Goal: Transaction & Acquisition: Subscribe to service/newsletter

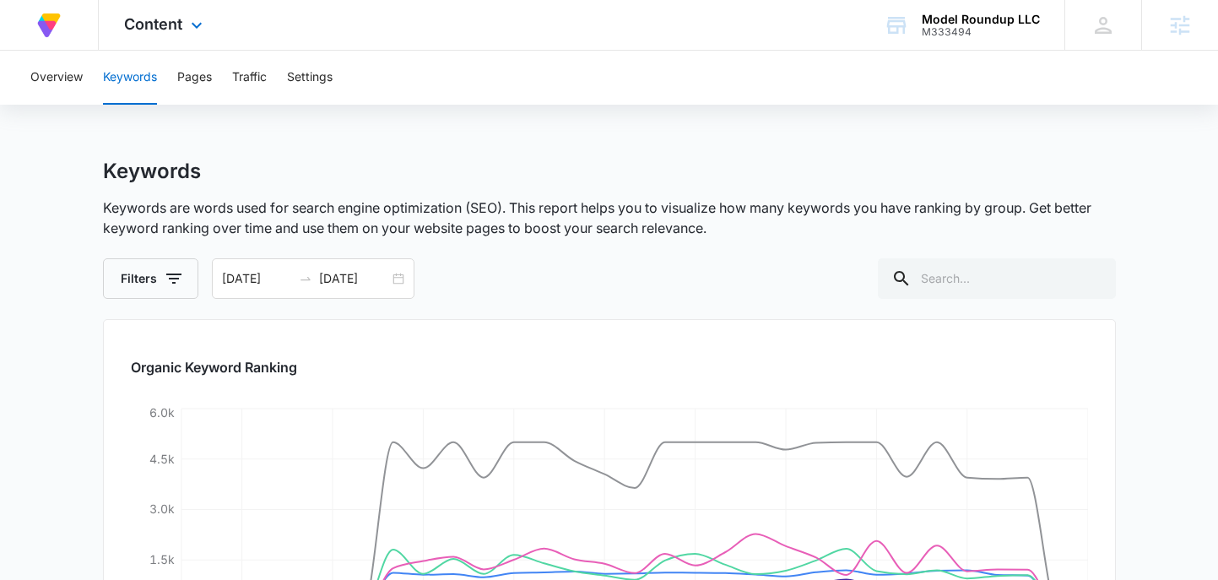
click at [174, 34] on div "Content Apps Reputation Forms CRM Email Social Content Ads Intelligence Files B…" at bounding box center [165, 25] width 133 height 50
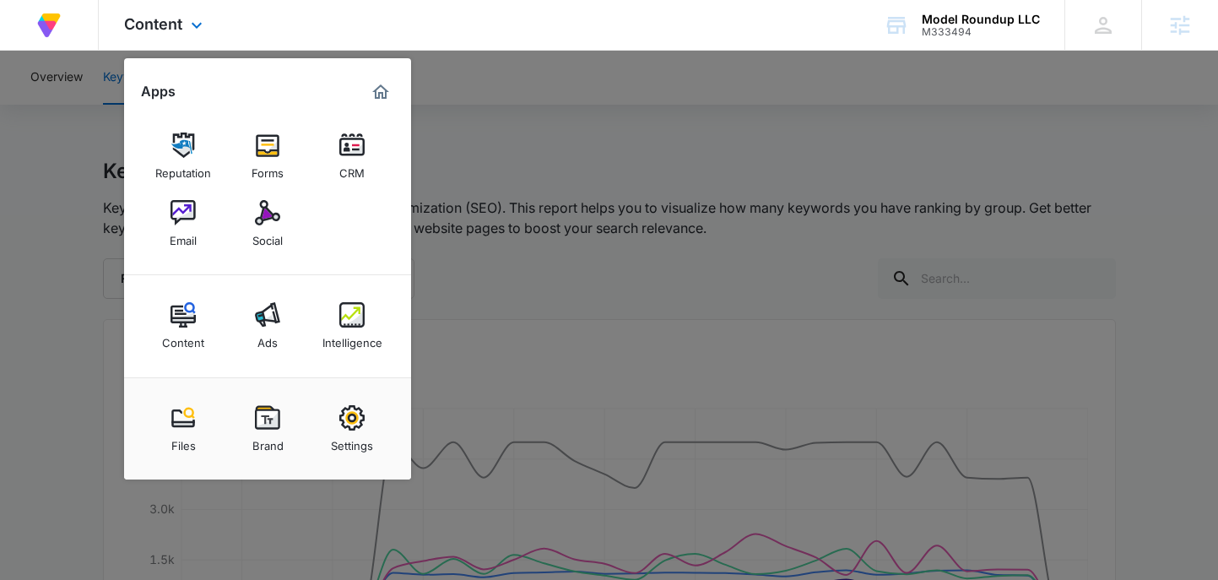
click at [374, 95] on img "Marketing 360® Dashboard" at bounding box center [381, 92] width 20 height 20
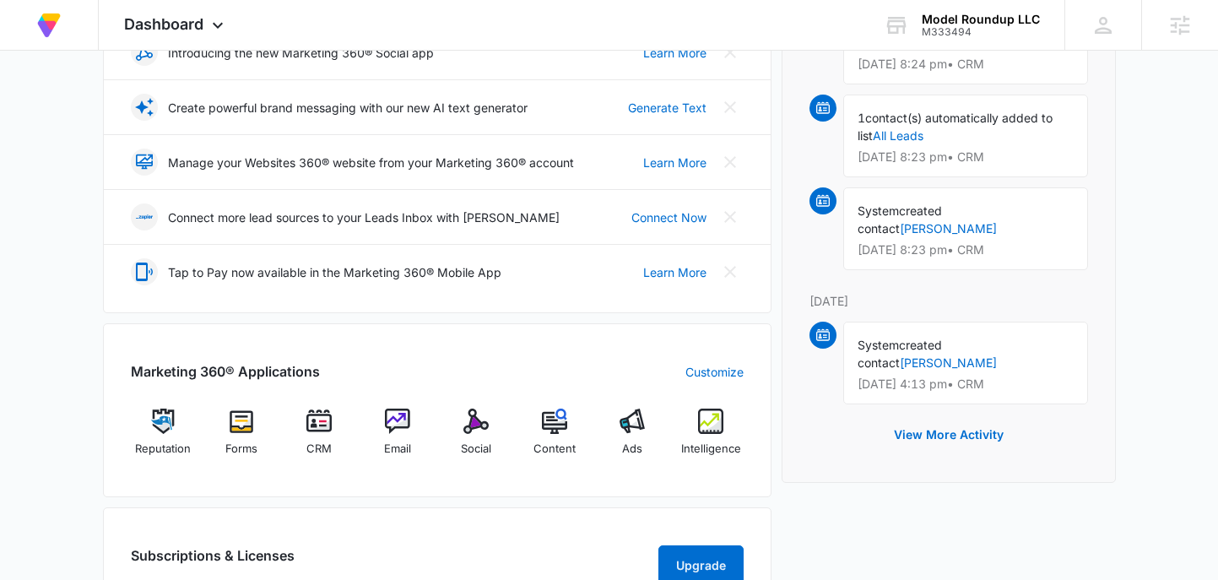
scroll to position [327, 0]
click at [200, 18] on span "Dashboard" at bounding box center [163, 24] width 79 height 18
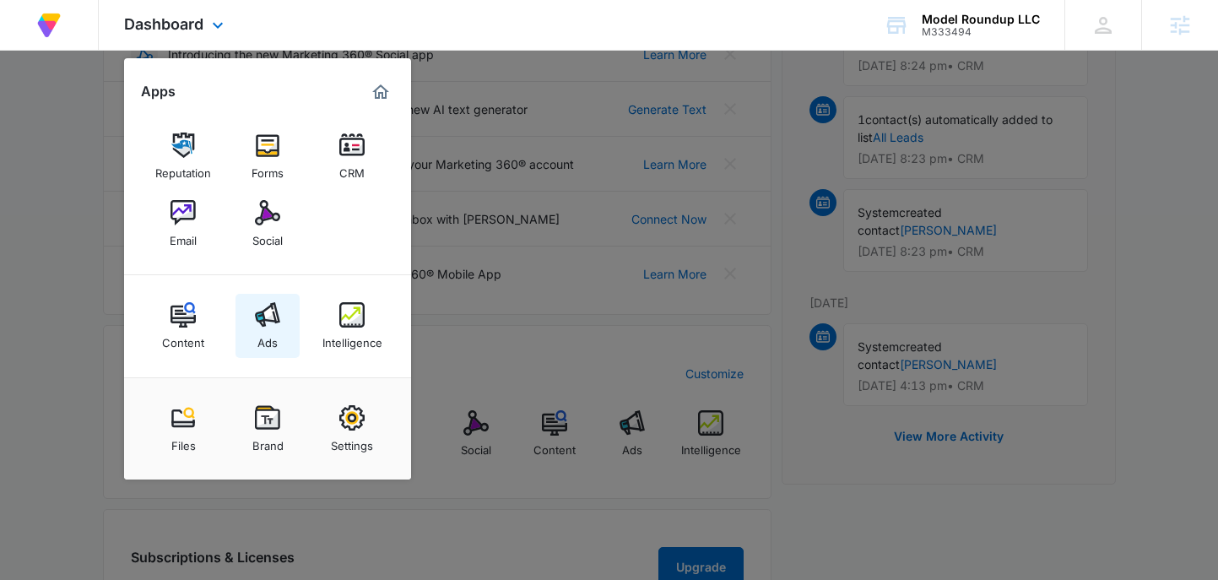
click at [273, 322] on img at bounding box center [267, 314] width 25 height 25
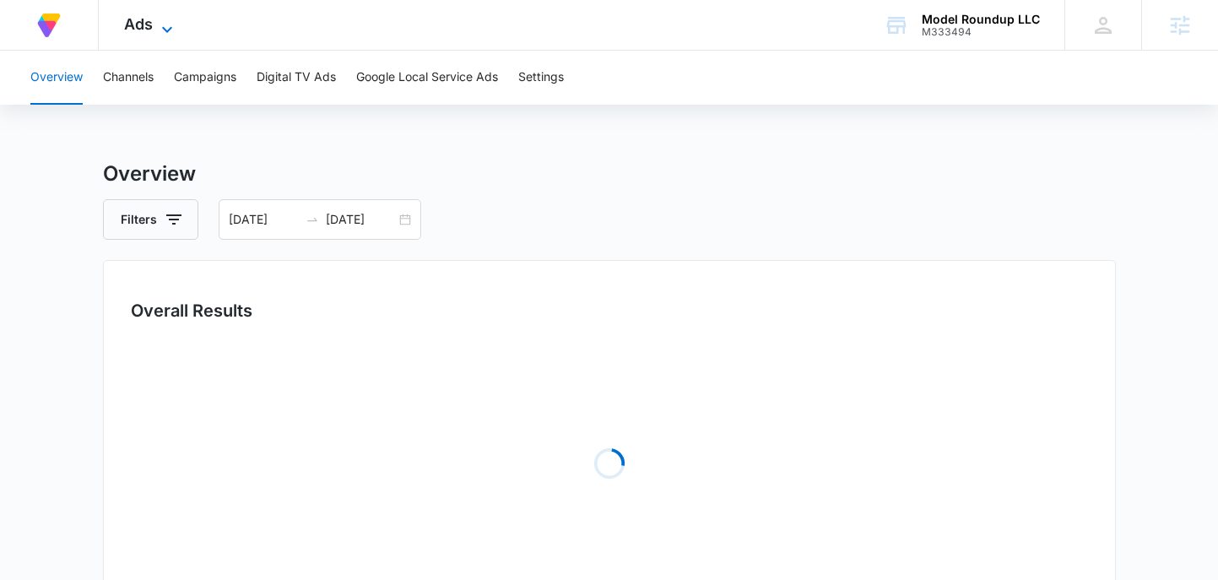
click at [166, 20] on icon at bounding box center [167, 29] width 20 height 20
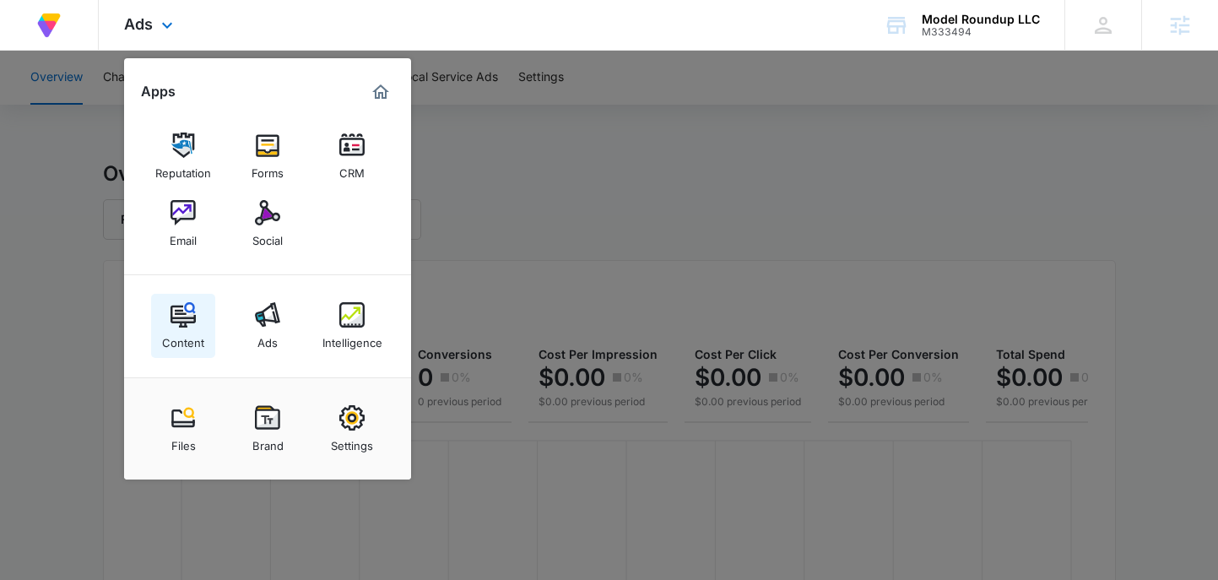
click at [192, 317] on img at bounding box center [183, 314] width 25 height 25
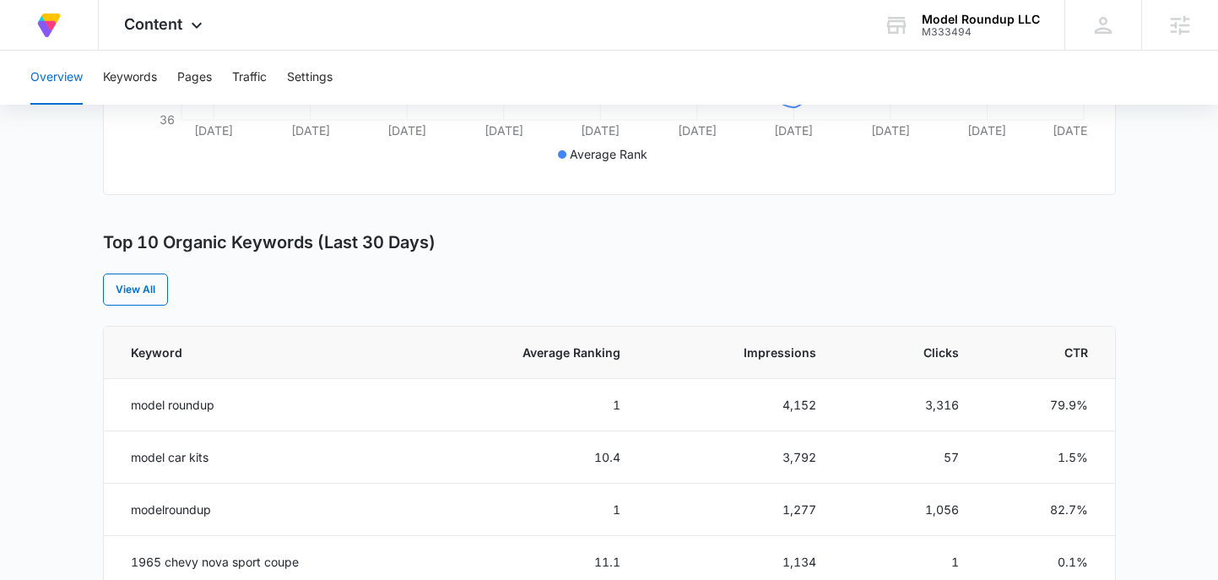
scroll to position [557, 0]
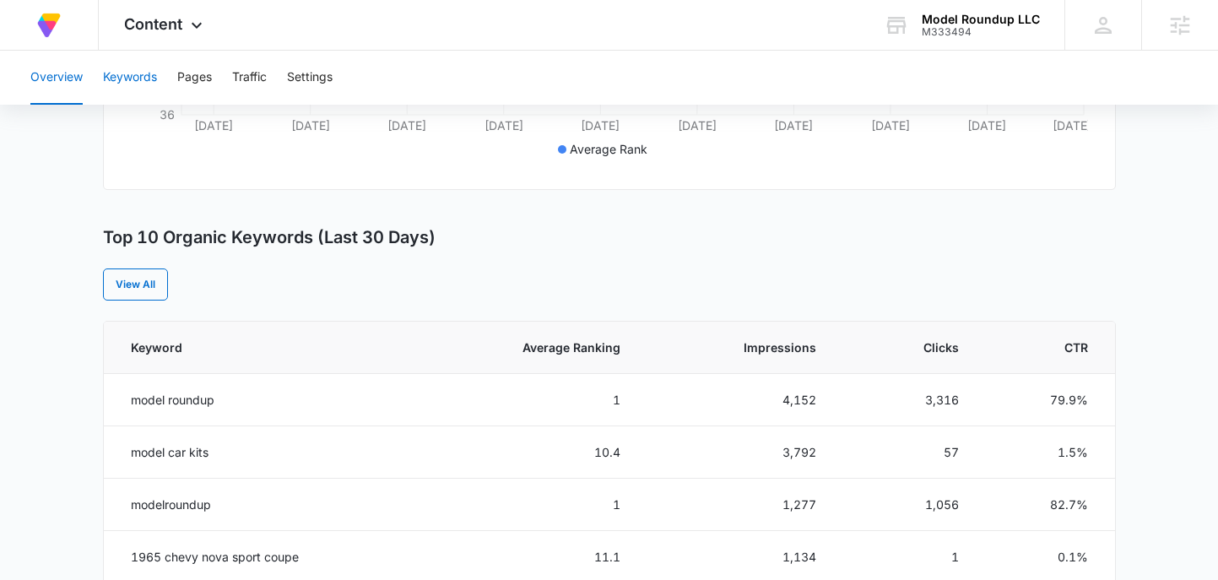
click at [123, 87] on button "Keywords" at bounding box center [130, 78] width 54 height 54
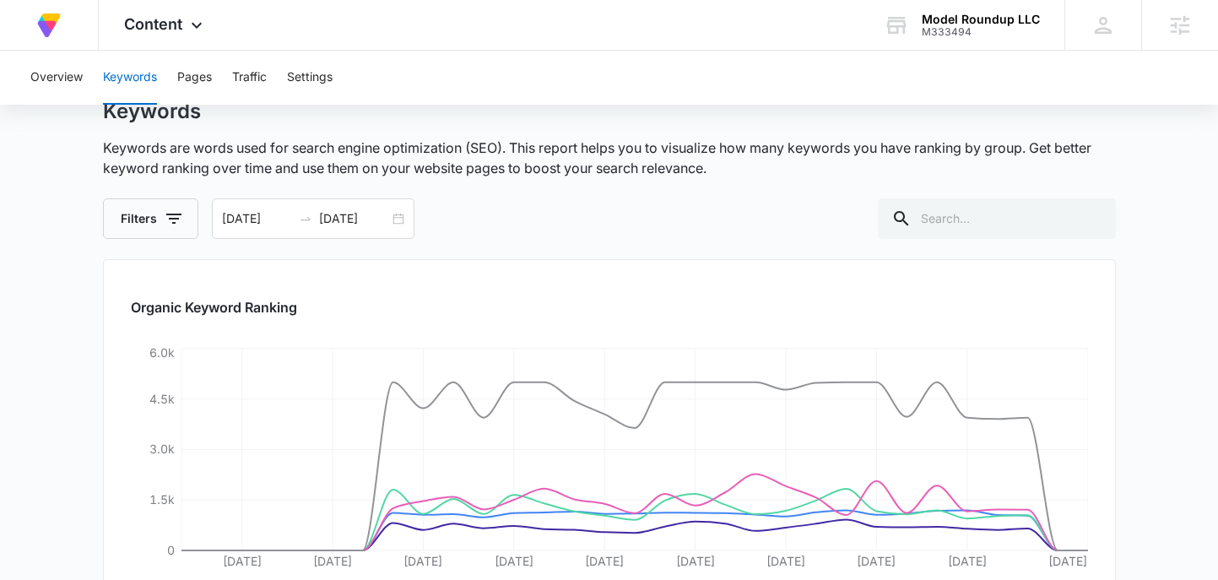
scroll to position [62, 0]
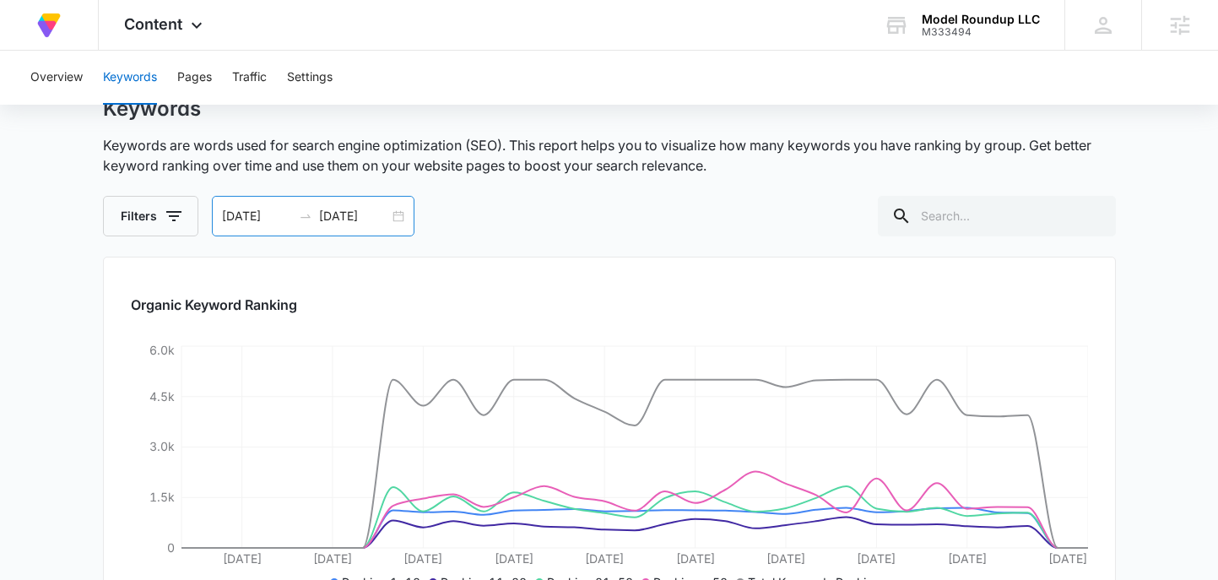
click at [393, 212] on div "[DATE] [DATE]" at bounding box center [313, 216] width 203 height 41
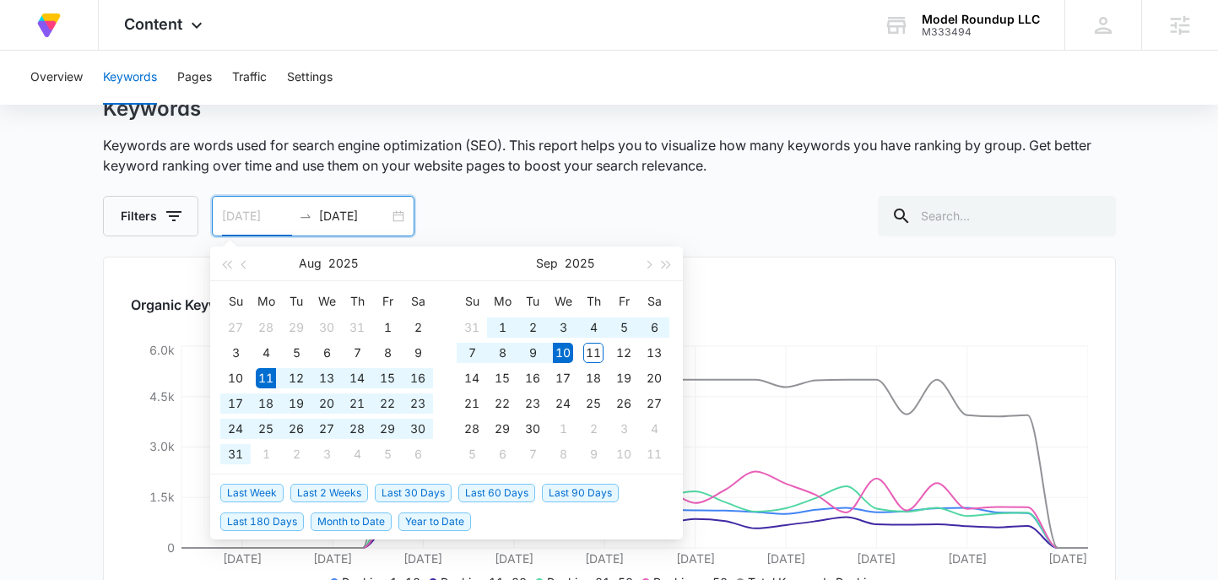
type input "[DATE]"
click at [523, 203] on div "Filters [DATE] [DATE] [DATE] Su Mo Tu We Th Fr Sa 27 28 29 30 31 1 2 3 4 5 6 7 …" at bounding box center [609, 216] width 1013 height 41
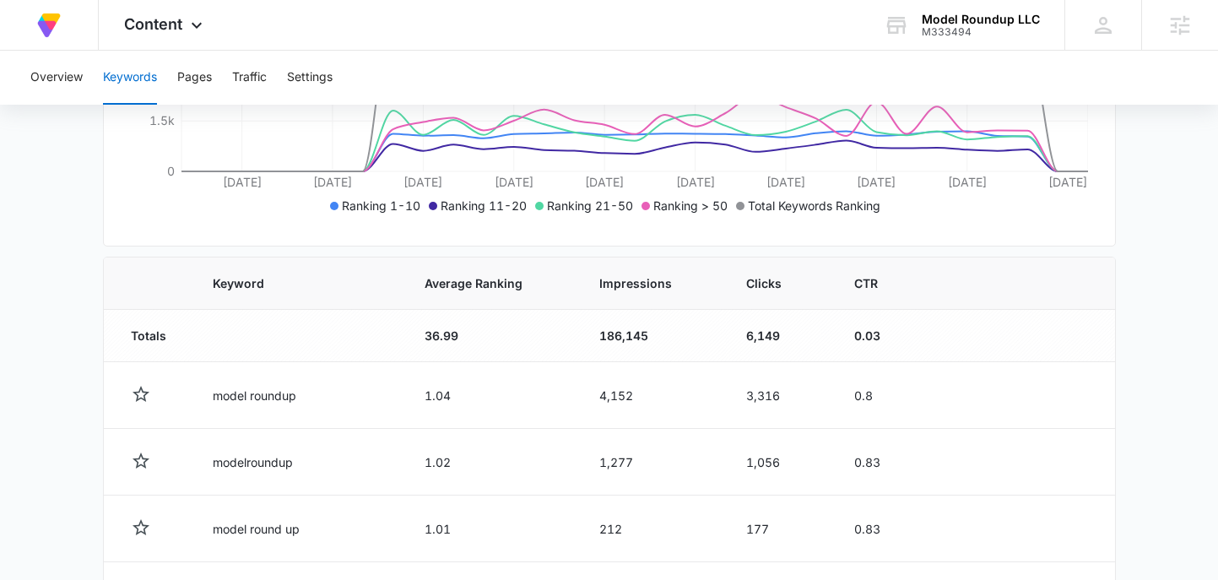
scroll to position [447, 0]
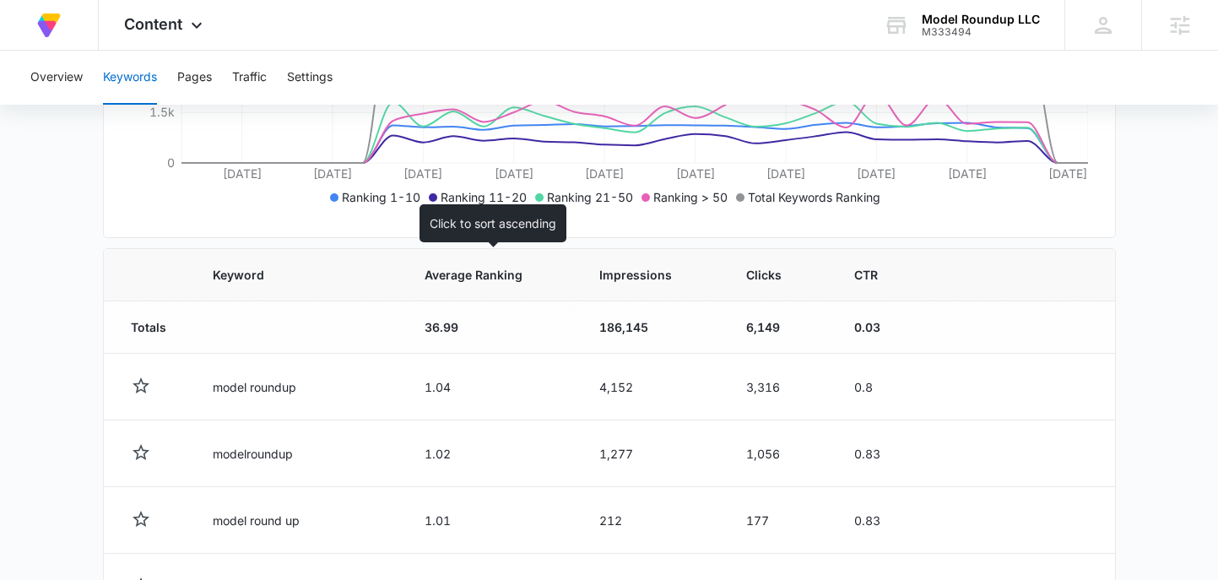
click at [453, 281] on span "Average Ranking" at bounding box center [480, 275] width 110 height 18
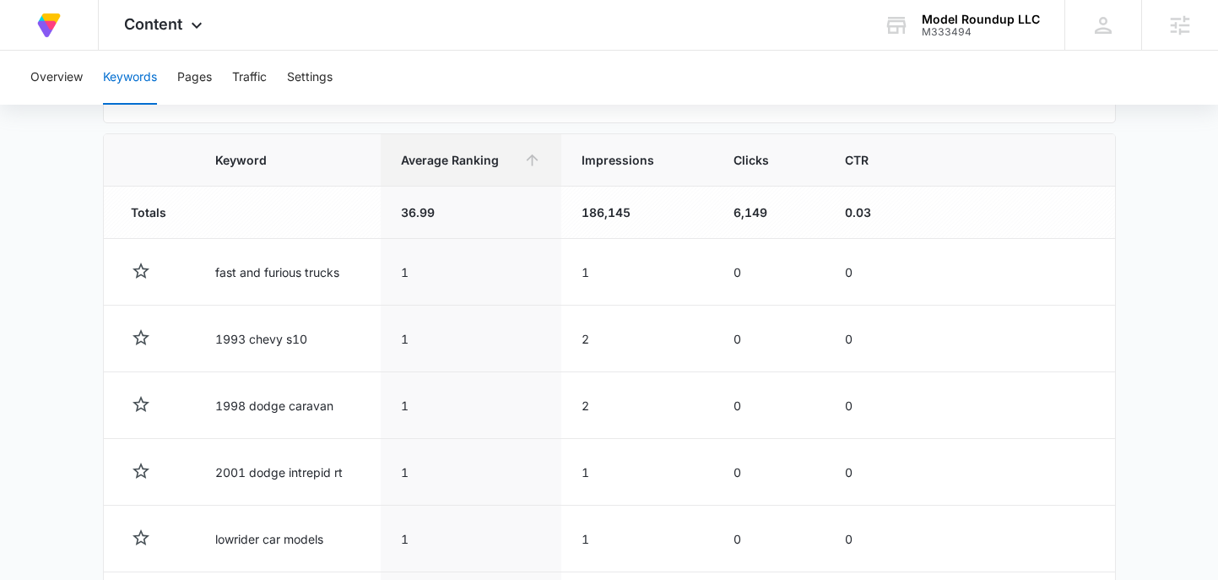
scroll to position [563, 0]
click at [453, 160] on span "Average Ranking" at bounding box center [459, 159] width 116 height 18
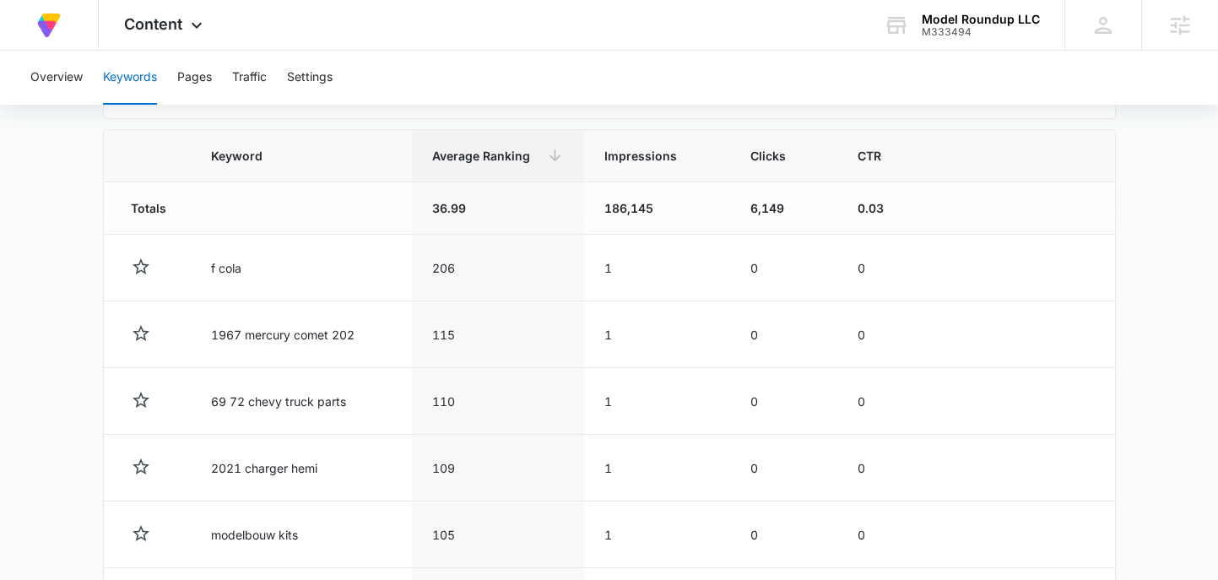
scroll to position [568, 0]
click at [492, 149] on span "Average Ranking" at bounding box center [486, 154] width 108 height 18
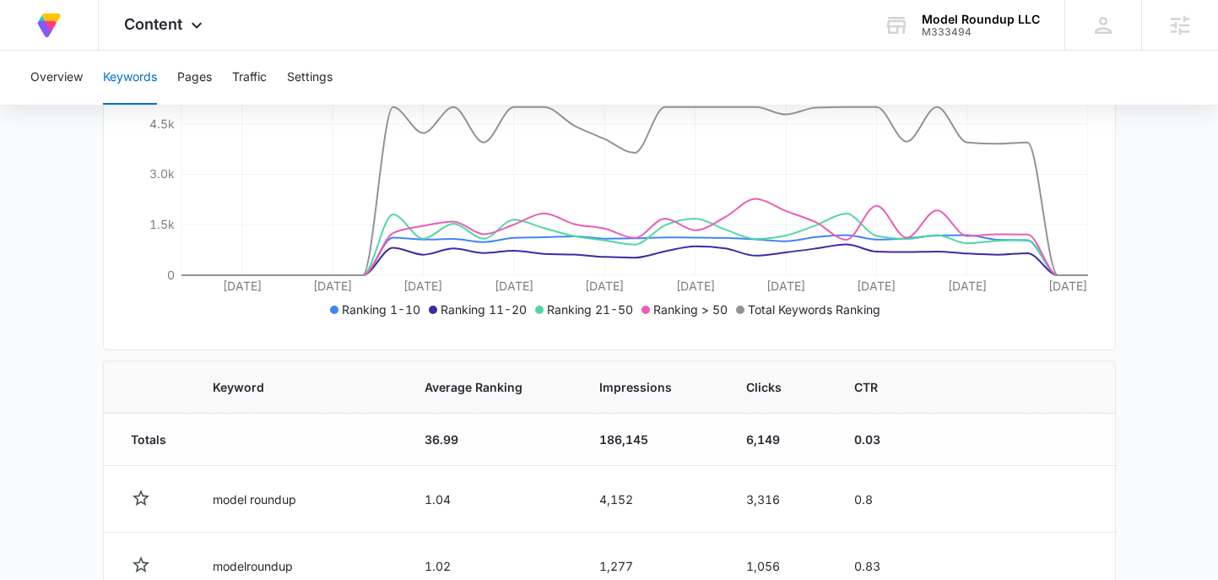
scroll to position [334, 0]
click at [201, 79] on button "Pages" at bounding box center [194, 78] width 35 height 54
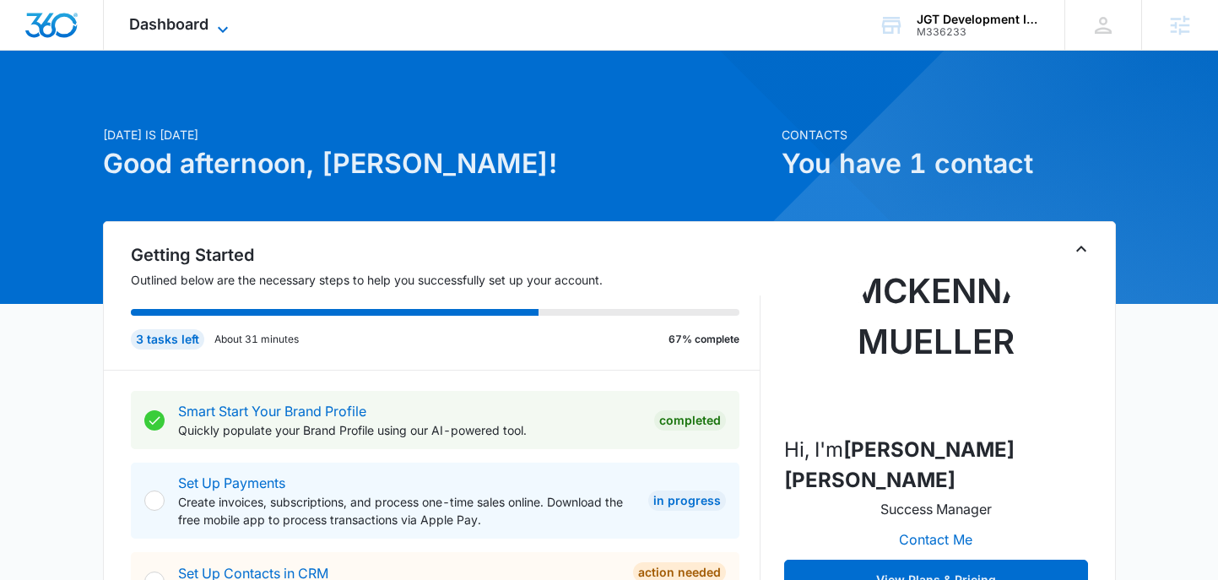
click at [192, 19] on span "Dashboard" at bounding box center [168, 24] width 79 height 18
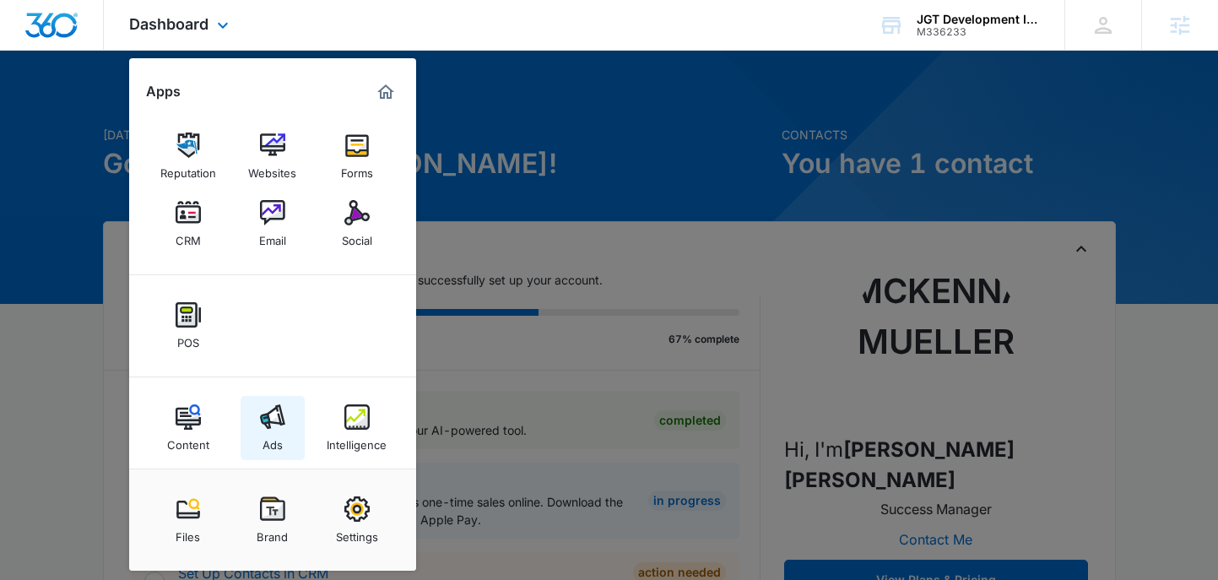
click at [280, 437] on div "Ads" at bounding box center [273, 441] width 20 height 22
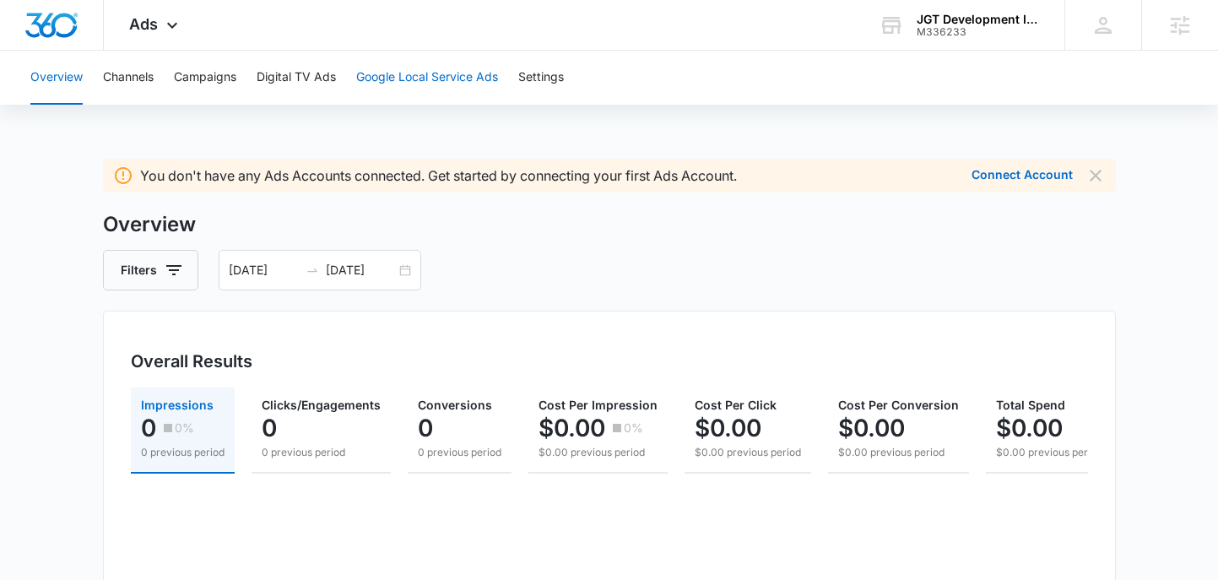
click at [431, 79] on button "Google Local Service Ads" at bounding box center [427, 78] width 142 height 54
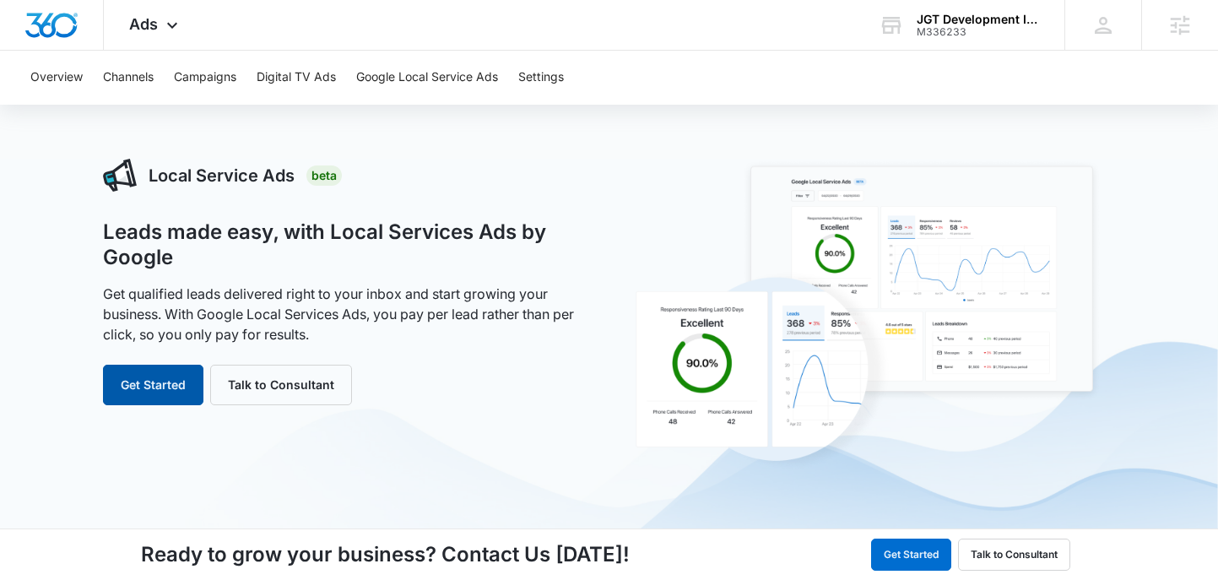
click at [173, 383] on button "Get Started" at bounding box center [153, 385] width 100 height 41
click at [162, 382] on button "Get Started" at bounding box center [153, 385] width 100 height 41
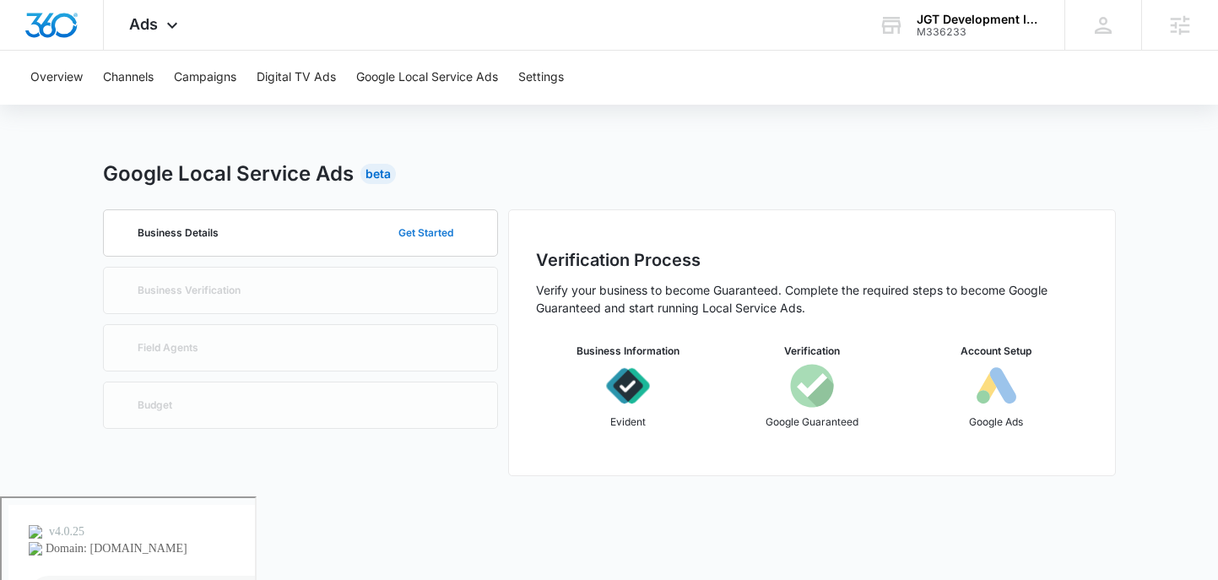
click at [413, 227] on button "Get Started" at bounding box center [426, 233] width 89 height 41
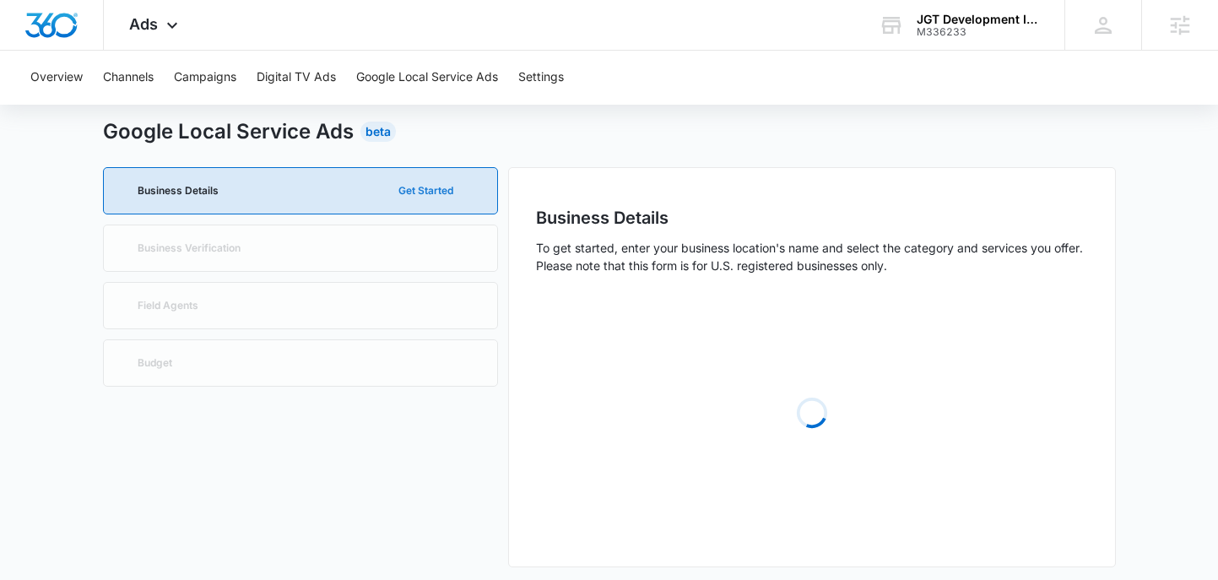
scroll to position [41, 0]
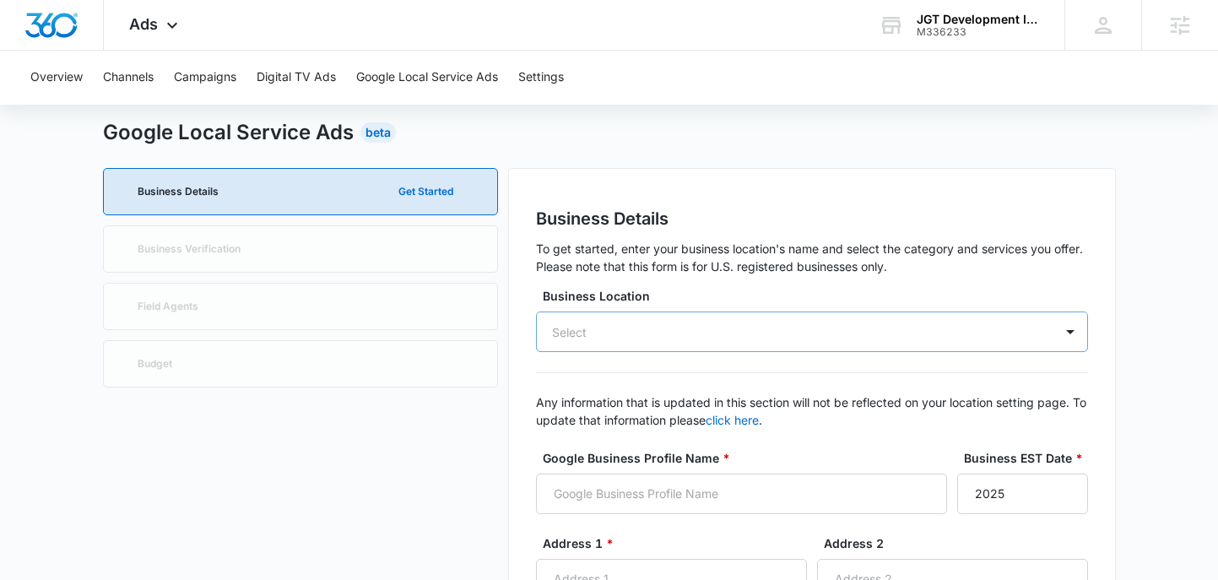
click at [696, 329] on div "Select" at bounding box center [812, 332] width 552 height 41
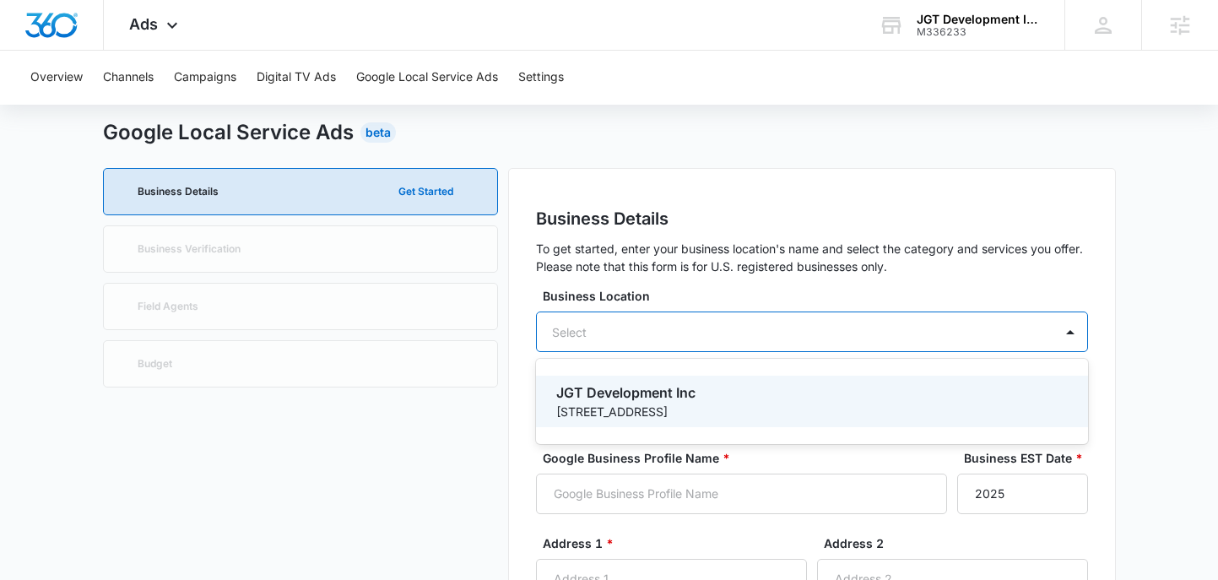
click at [635, 394] on p "JGT Development Inc" at bounding box center [810, 392] width 508 height 20
type input "JGT Development Inc"
type input "762 Edgewater Ave"
type input "Ridgefield"
type input "07657"
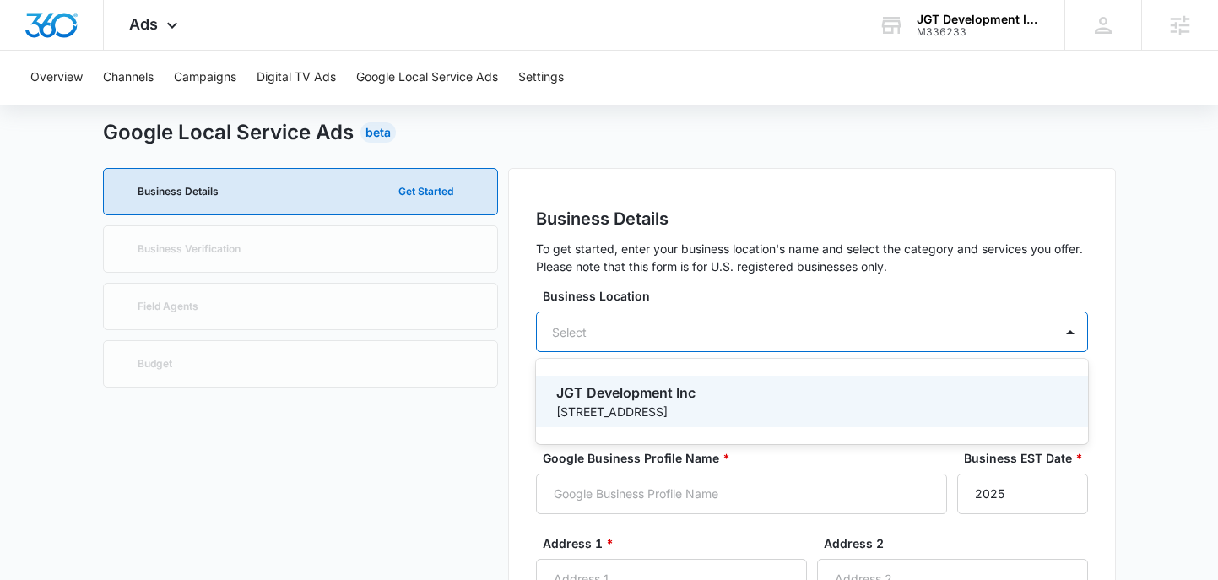
type input "2017073982"
type input "https://jgtdevelopmentinc.com/"
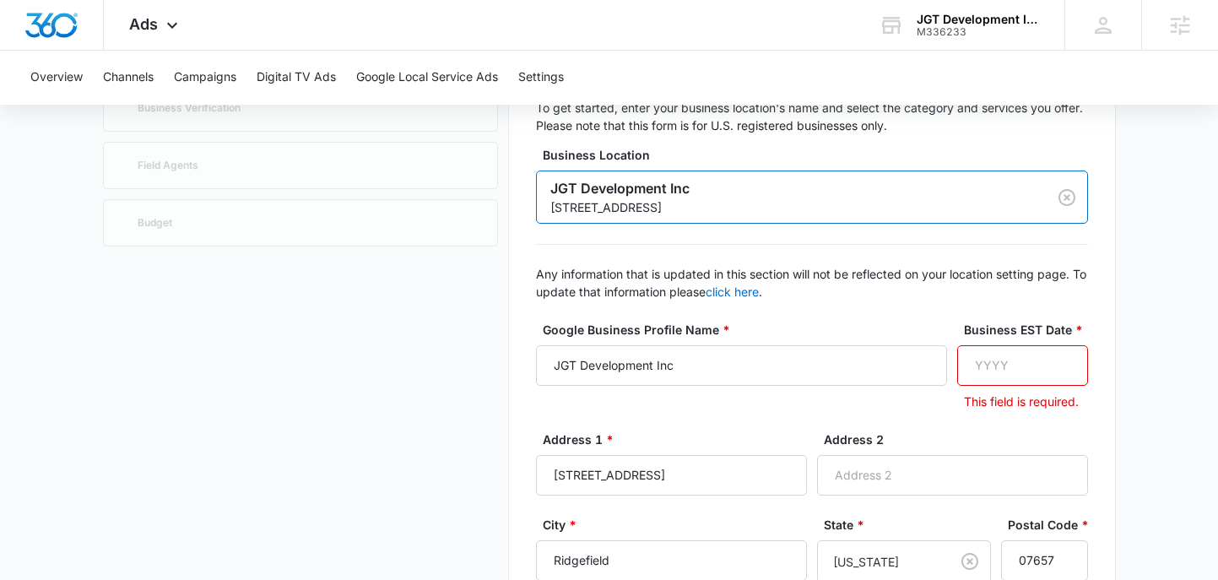
scroll to position [185, 0]
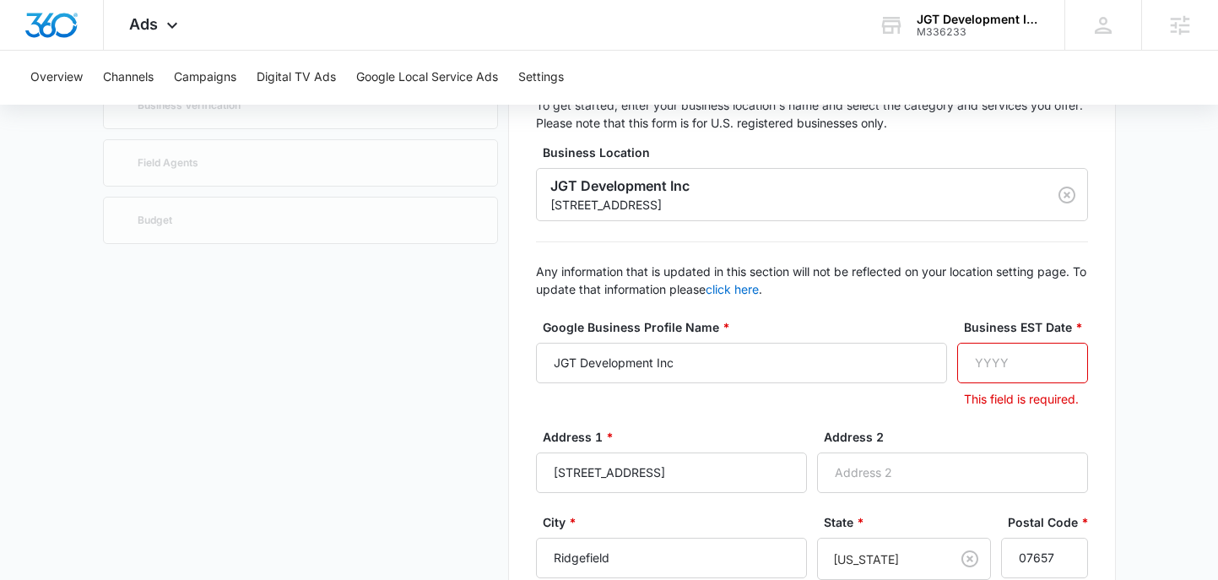
click at [986, 360] on input "Business EST Date *" at bounding box center [1022, 363] width 131 height 41
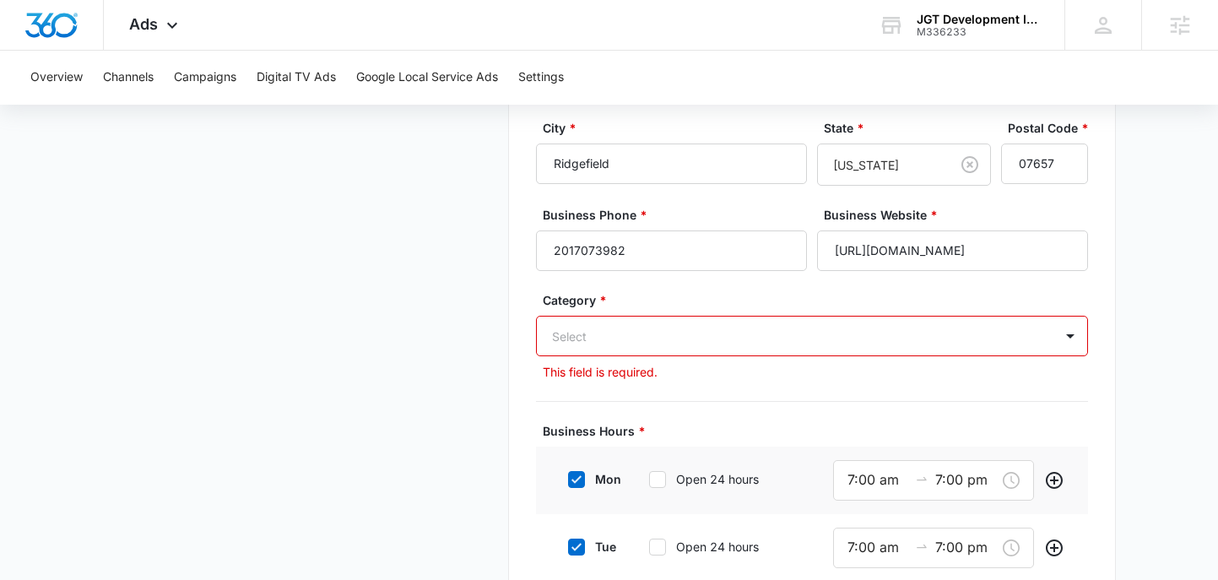
type input "2025"
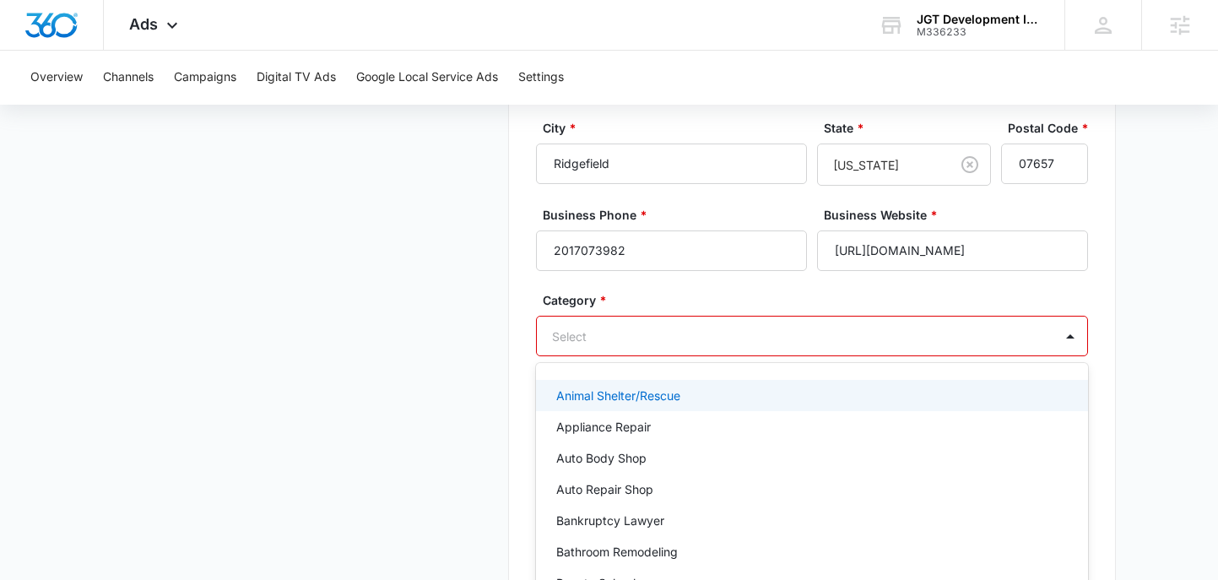
scroll to position [603, 0]
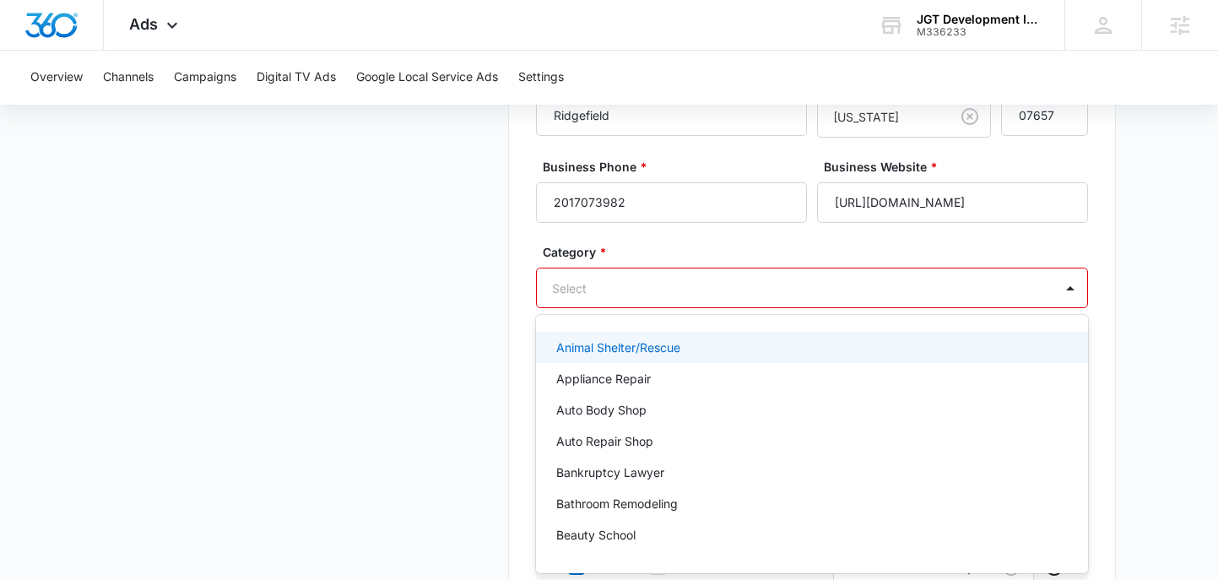
click at [654, 308] on div "Animal Shelter/Rescue, 1 of 79. 79 results available. Use Up and Down to choose…" at bounding box center [812, 288] width 552 height 41
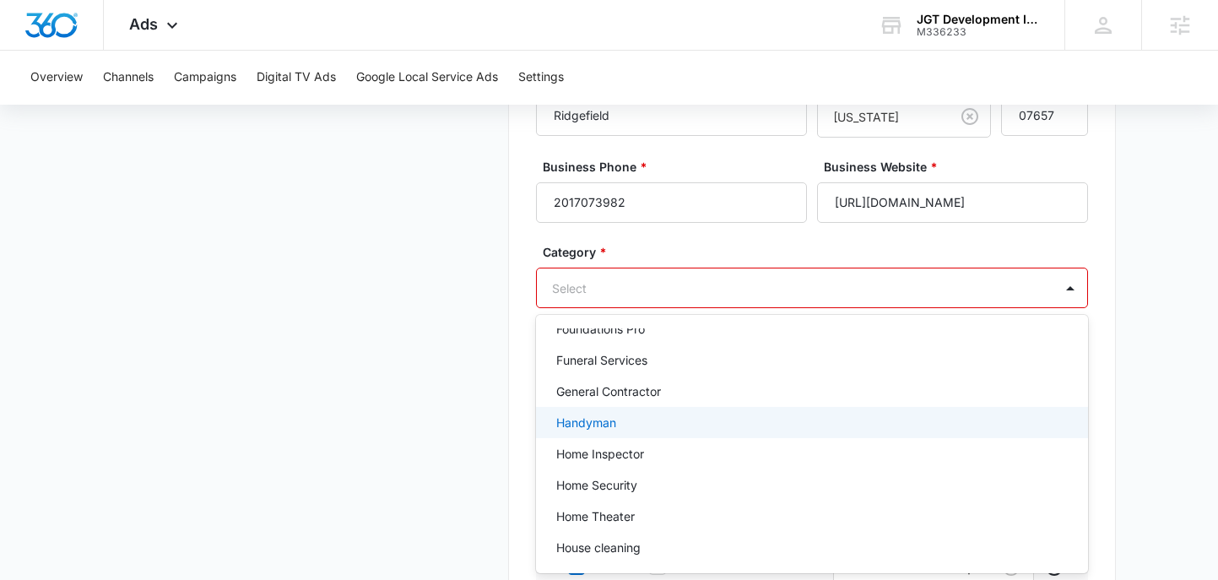
scroll to position [818, 0]
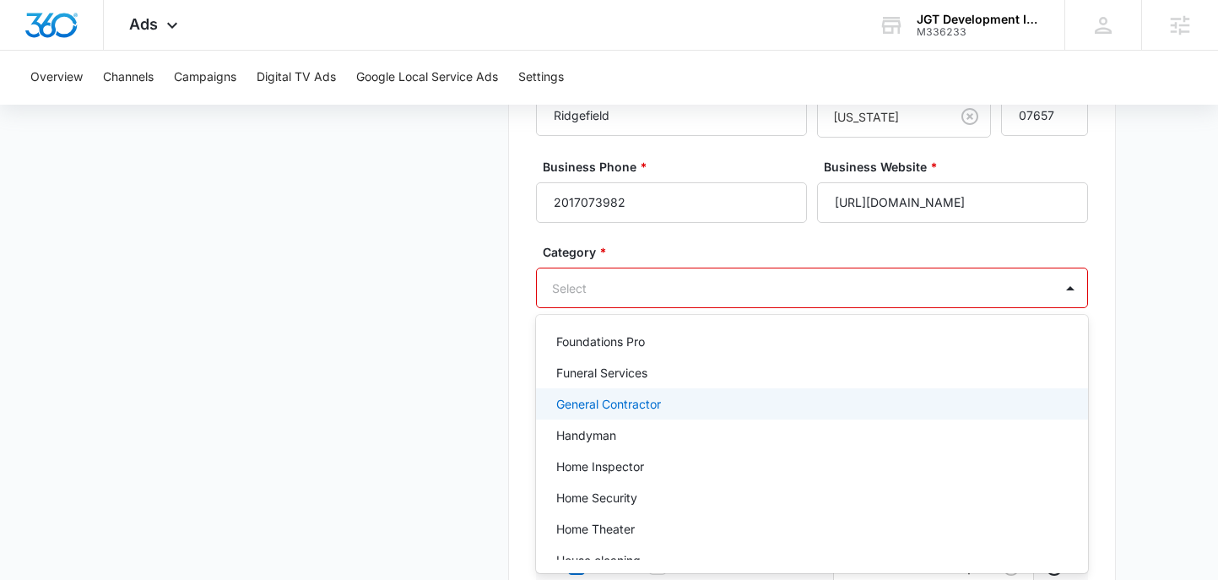
click at [637, 398] on p "General Contractor" at bounding box center [608, 404] width 105 height 18
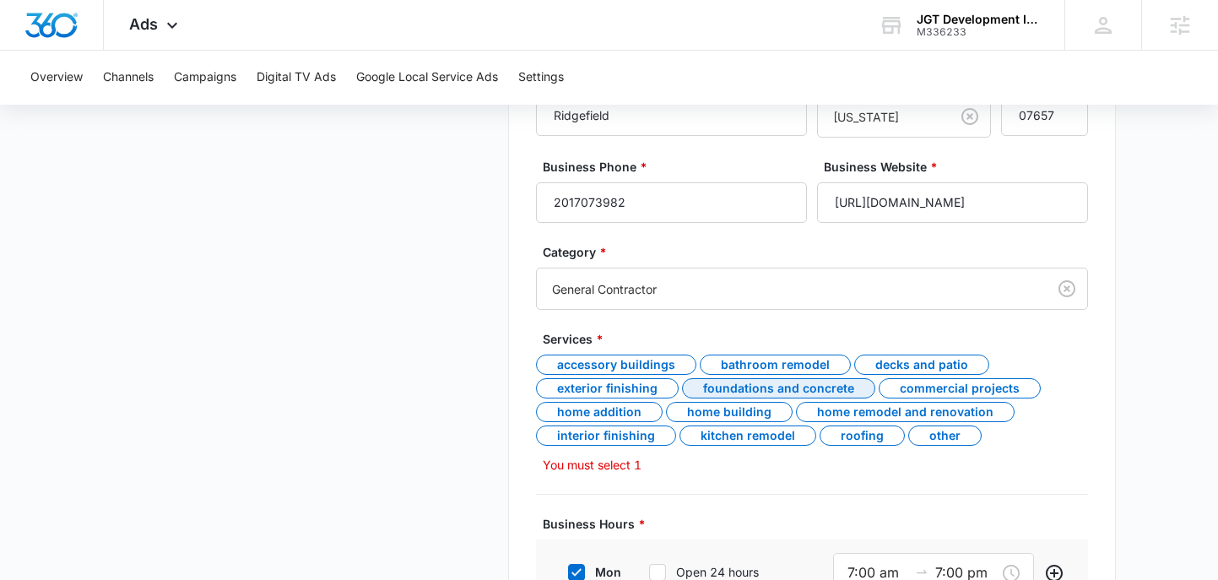
click at [743, 391] on div "Foundations and concrete" at bounding box center [778, 388] width 193 height 20
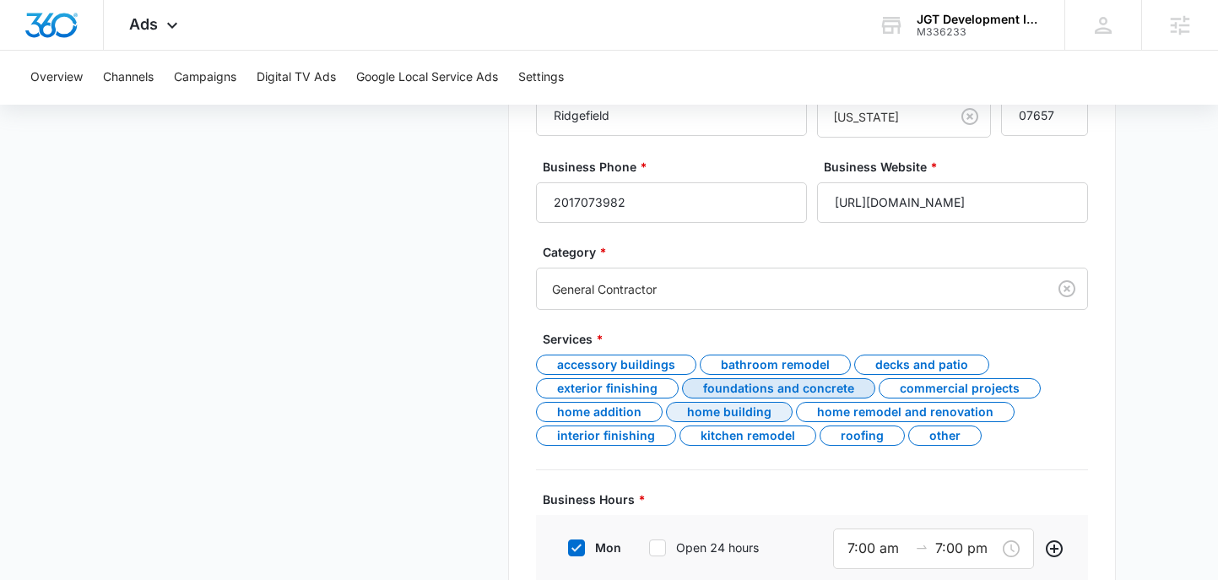
click at [726, 410] on div "Home building" at bounding box center [729, 412] width 127 height 20
click at [879, 409] on div "Home remodel and renovation" at bounding box center [905, 412] width 219 height 20
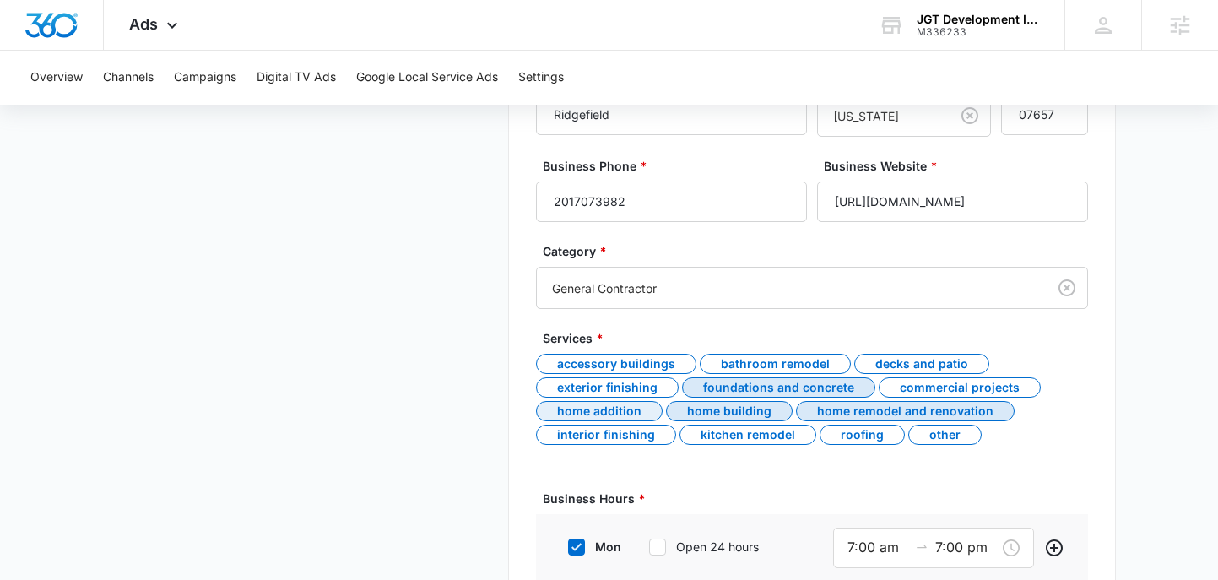
click at [612, 413] on div "Home addition" at bounding box center [599, 411] width 127 height 20
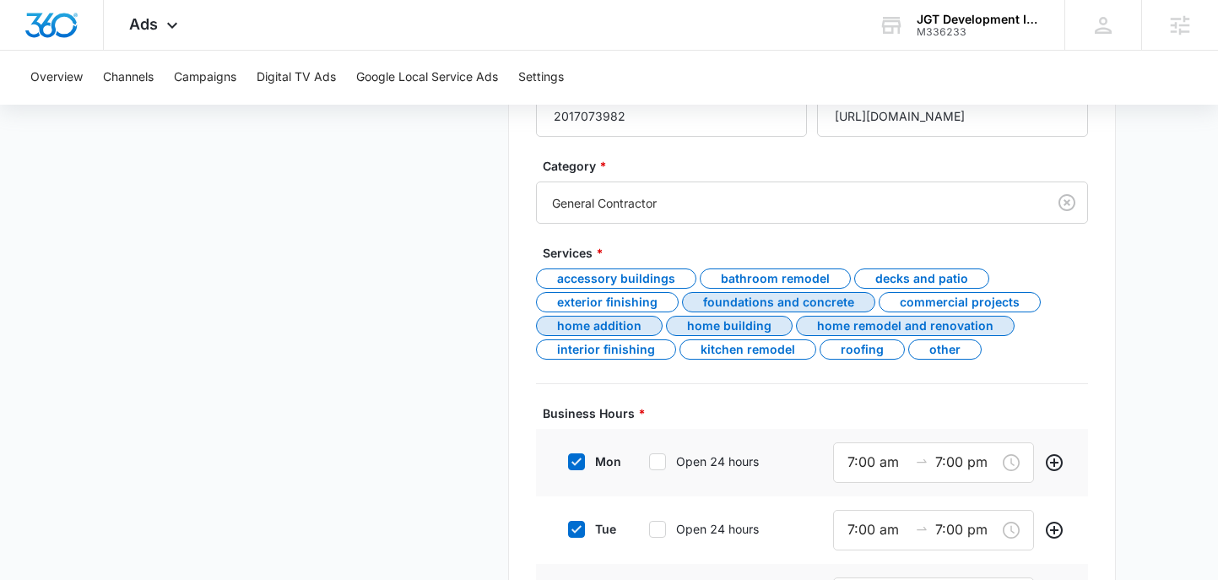
scroll to position [699, 0]
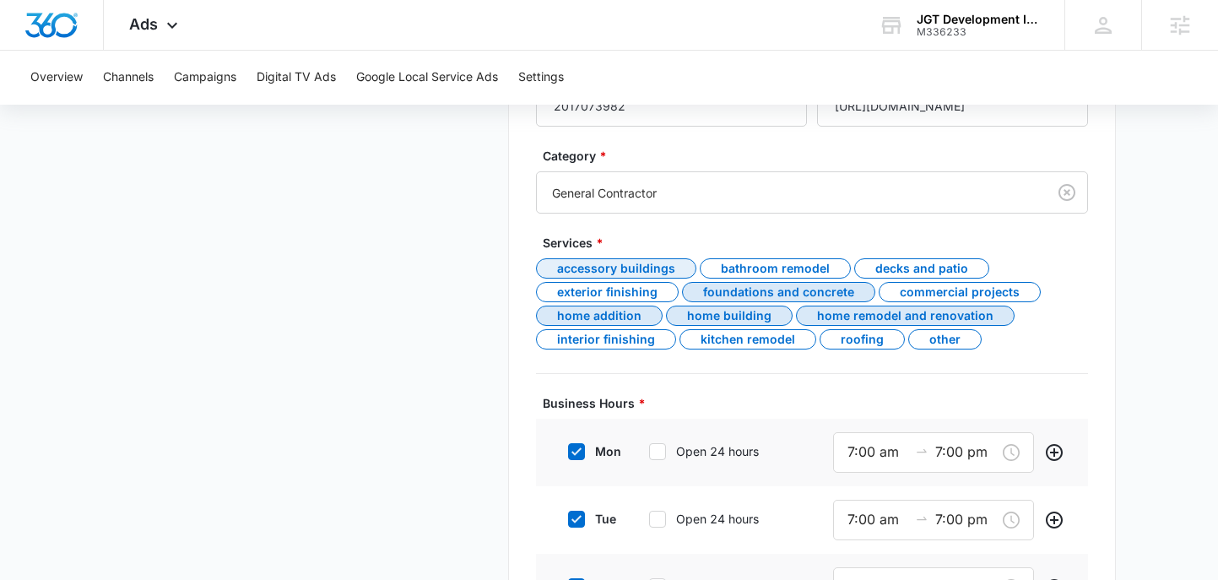
click at [600, 269] on div "Accessory buildings" at bounding box center [616, 268] width 160 height 20
click at [761, 265] on div "Bathroom remodel" at bounding box center [775, 268] width 151 height 20
click at [900, 295] on div "Commercial projects" at bounding box center [960, 292] width 162 height 20
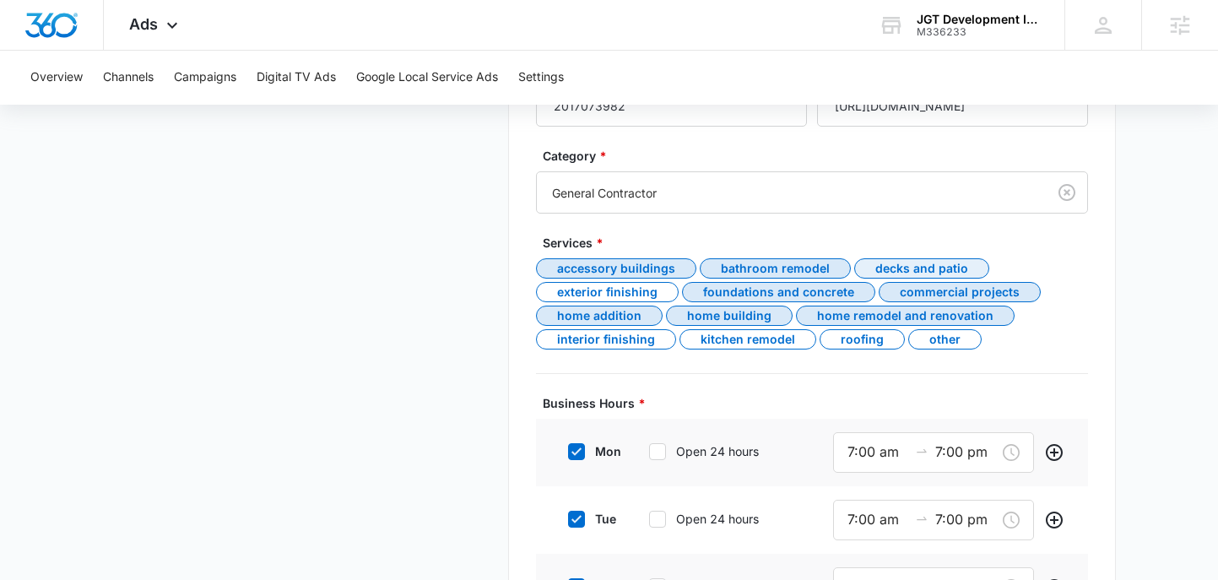
click at [880, 264] on div "Decks and patio" at bounding box center [921, 268] width 135 height 20
click at [599, 343] on div "Interior finishing" at bounding box center [606, 339] width 140 height 20
click at [728, 336] on div "Kitchen remodel" at bounding box center [748, 339] width 137 height 20
click at [856, 341] on div "Roofing" at bounding box center [862, 339] width 85 height 20
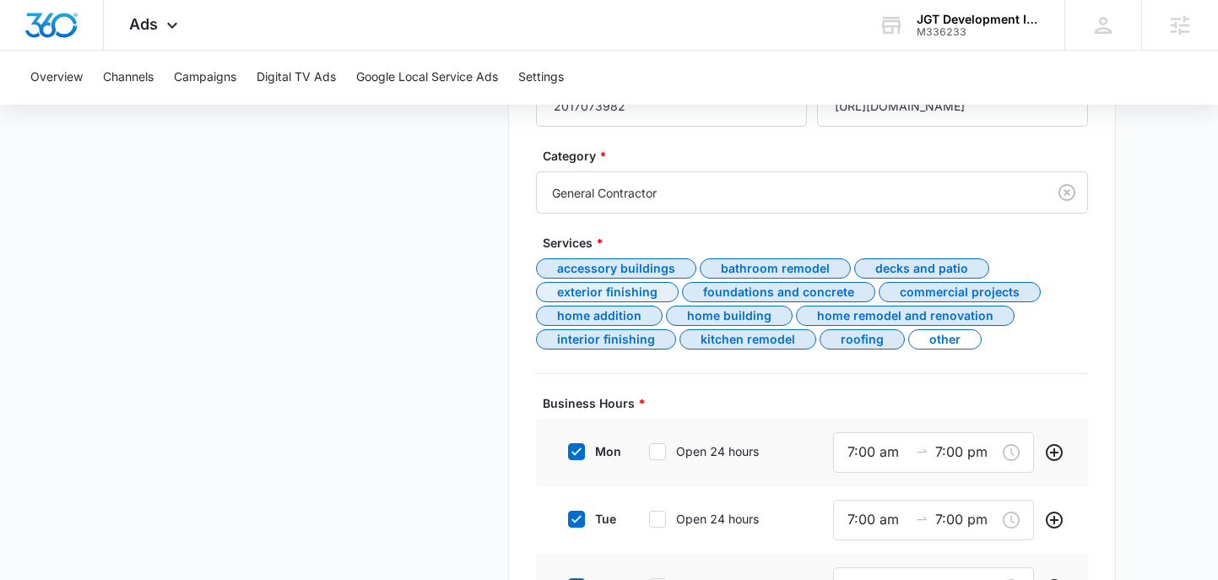
click at [562, 298] on div "Exterior finishing" at bounding box center [607, 292] width 143 height 20
click at [930, 339] on div "Other" at bounding box center [944, 339] width 73 height 20
click at [943, 335] on div "Other" at bounding box center [944, 339] width 73 height 20
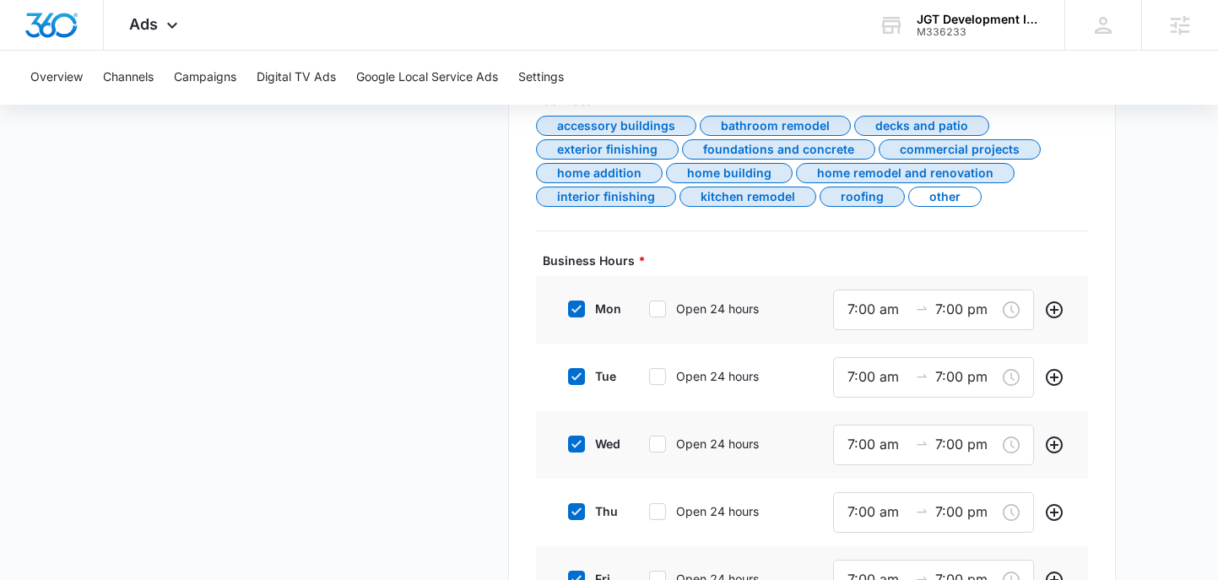
scroll to position [847, 0]
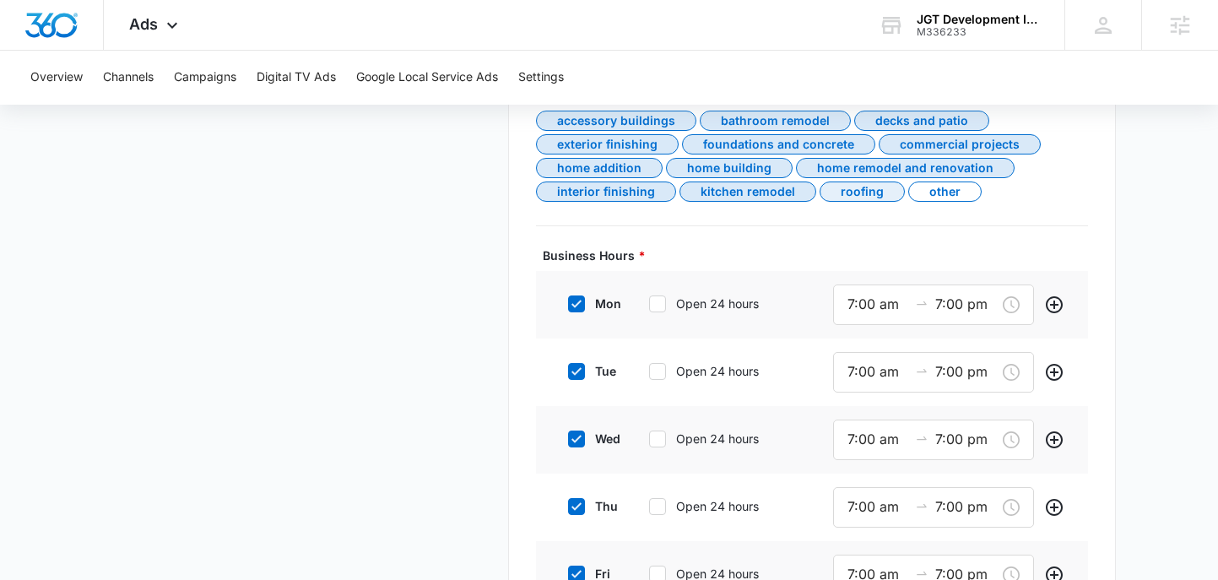
click at [848, 189] on div "Roofing" at bounding box center [862, 192] width 85 height 20
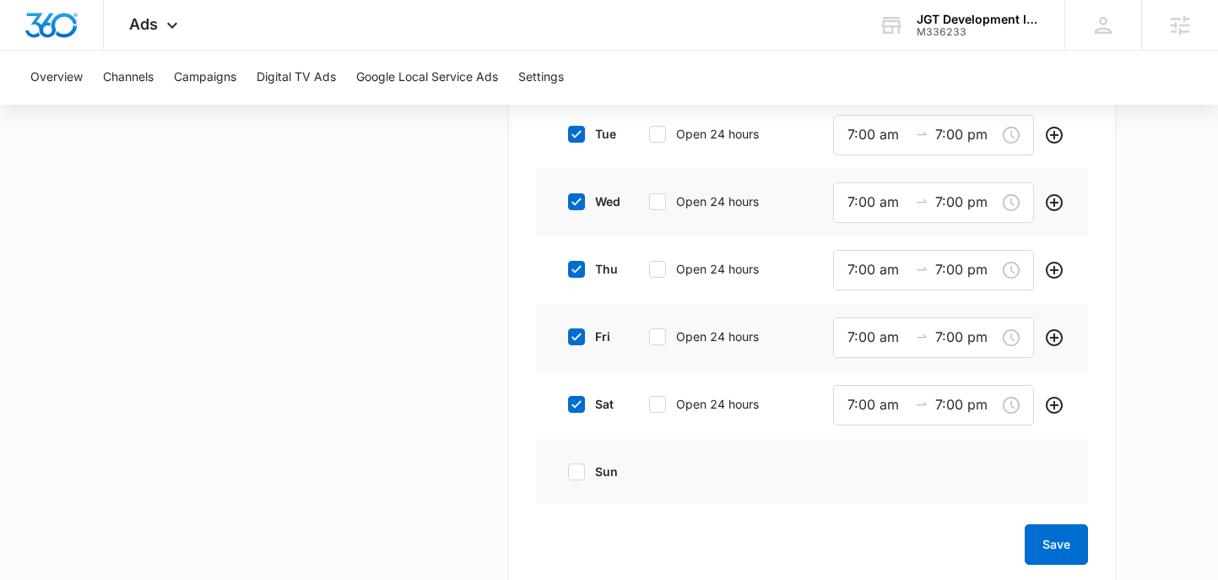
scroll to position [1117, 0]
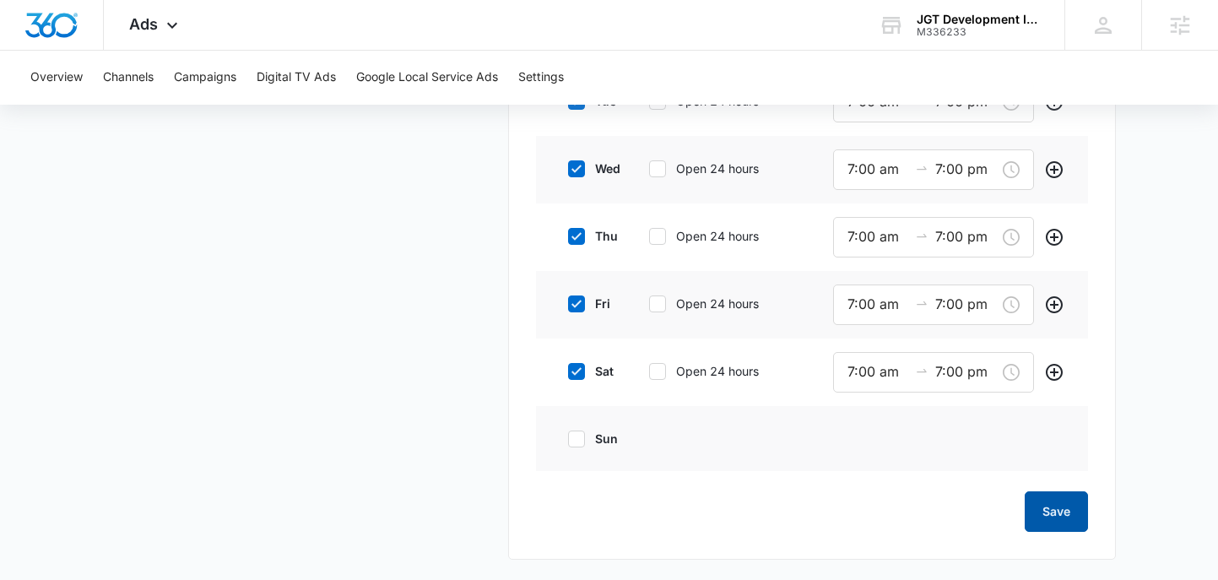
click at [1068, 513] on button "Save" at bounding box center [1056, 511] width 63 height 41
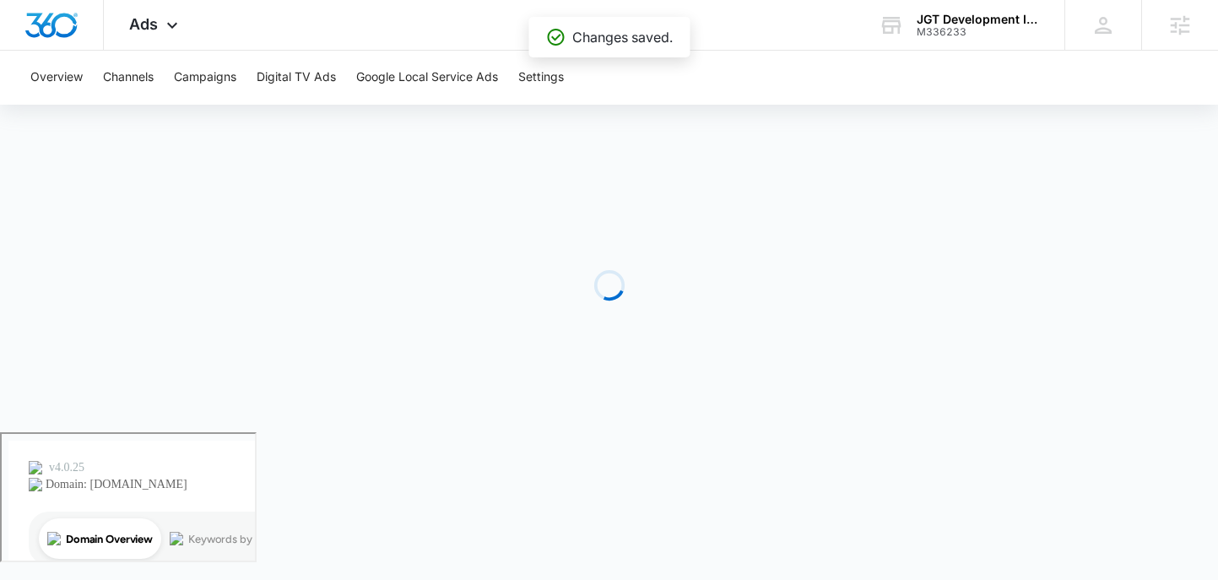
scroll to position [0, 0]
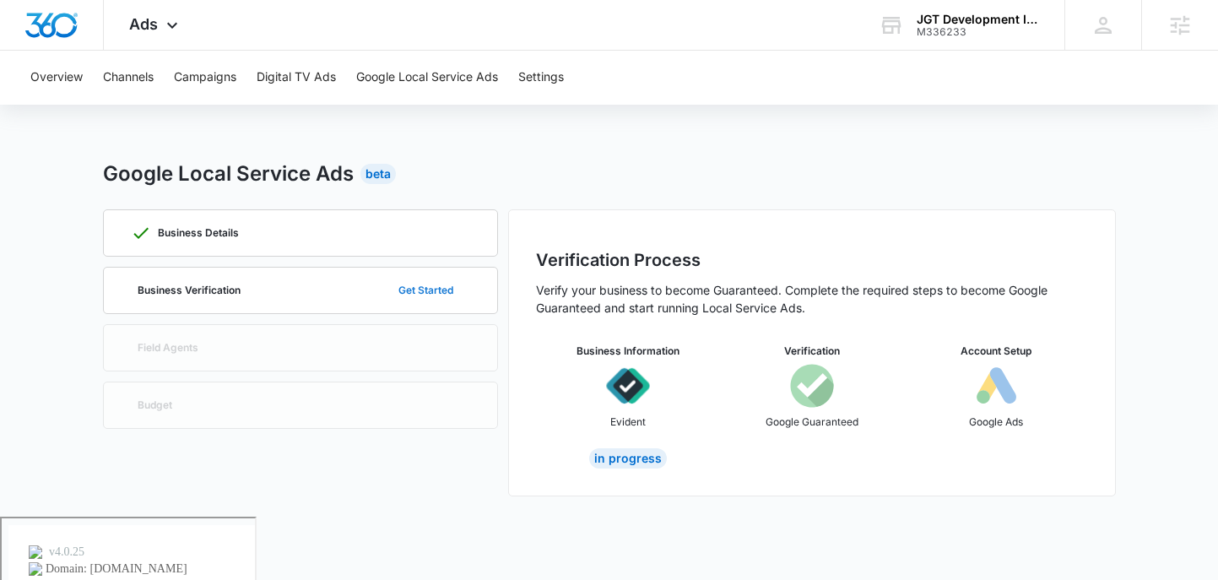
click at [425, 289] on button "Get Started" at bounding box center [426, 290] width 89 height 41
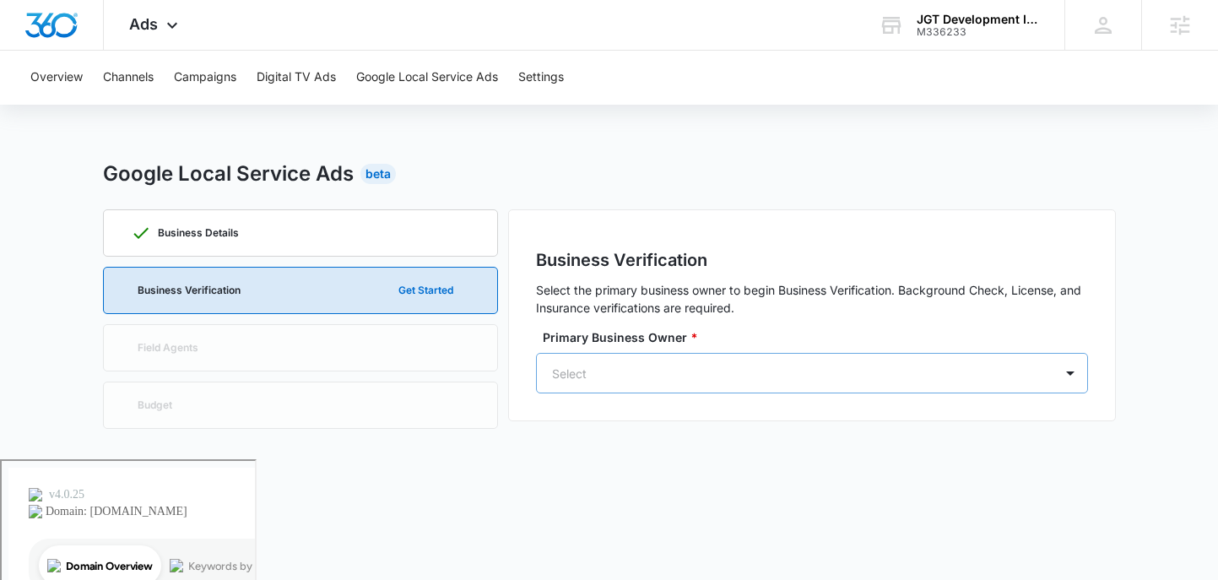
click at [682, 362] on div "Select" at bounding box center [795, 374] width 517 height 38
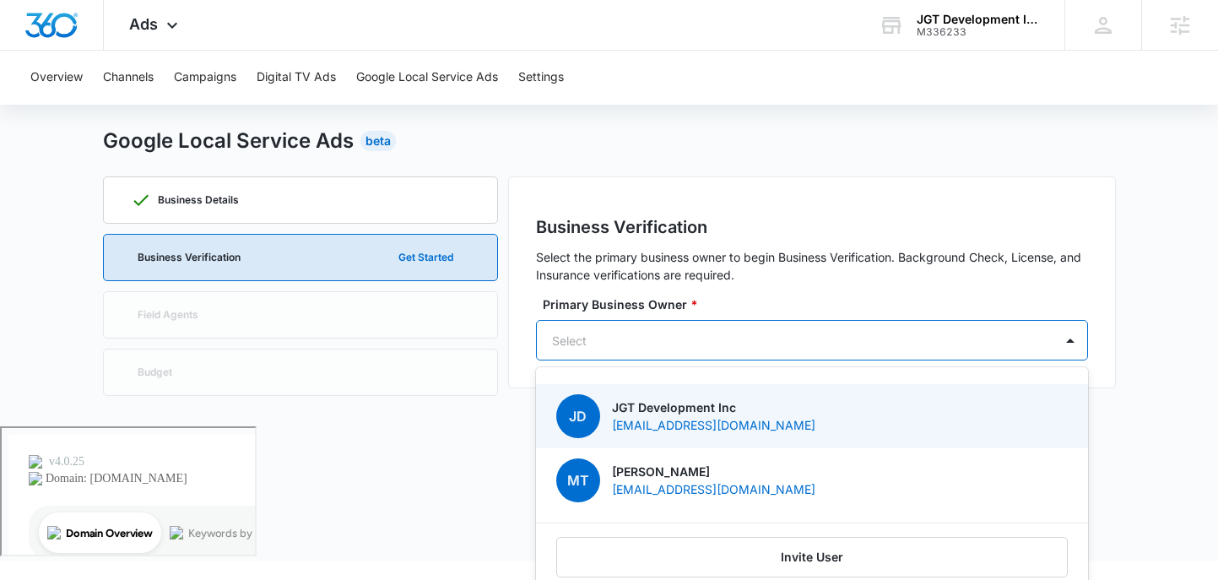
scroll to position [34, 0]
click at [650, 425] on p "jgtdevelopmentinc@gmail.com" at bounding box center [713, 424] width 203 height 18
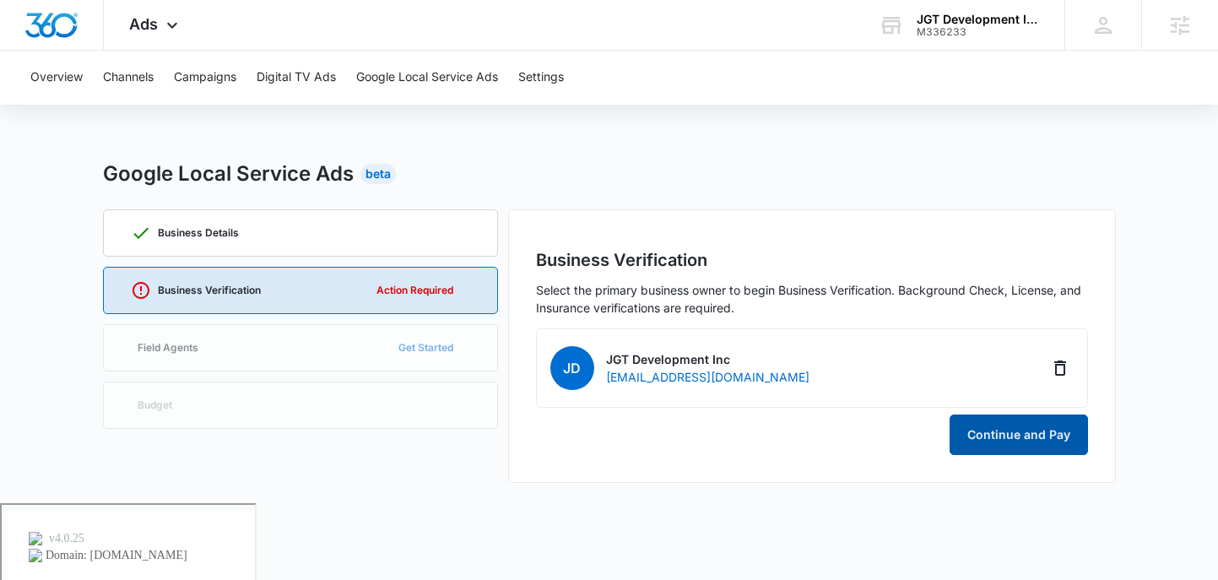
click at [981, 443] on button "Continue and Pay" at bounding box center [1019, 435] width 138 height 41
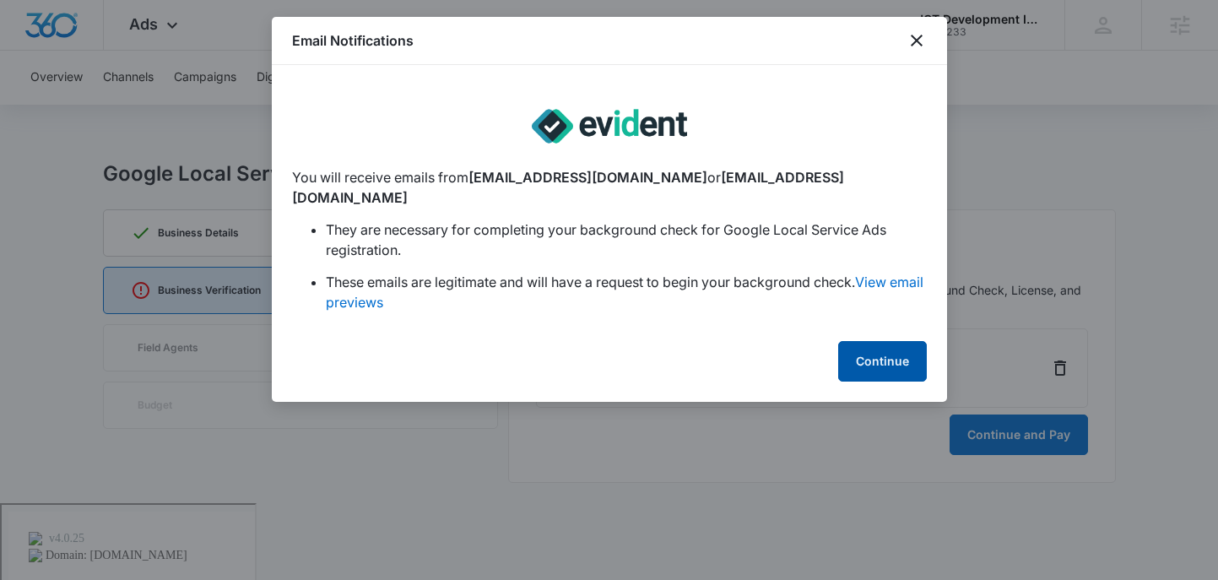
click at [888, 341] on button "Continue" at bounding box center [882, 361] width 89 height 41
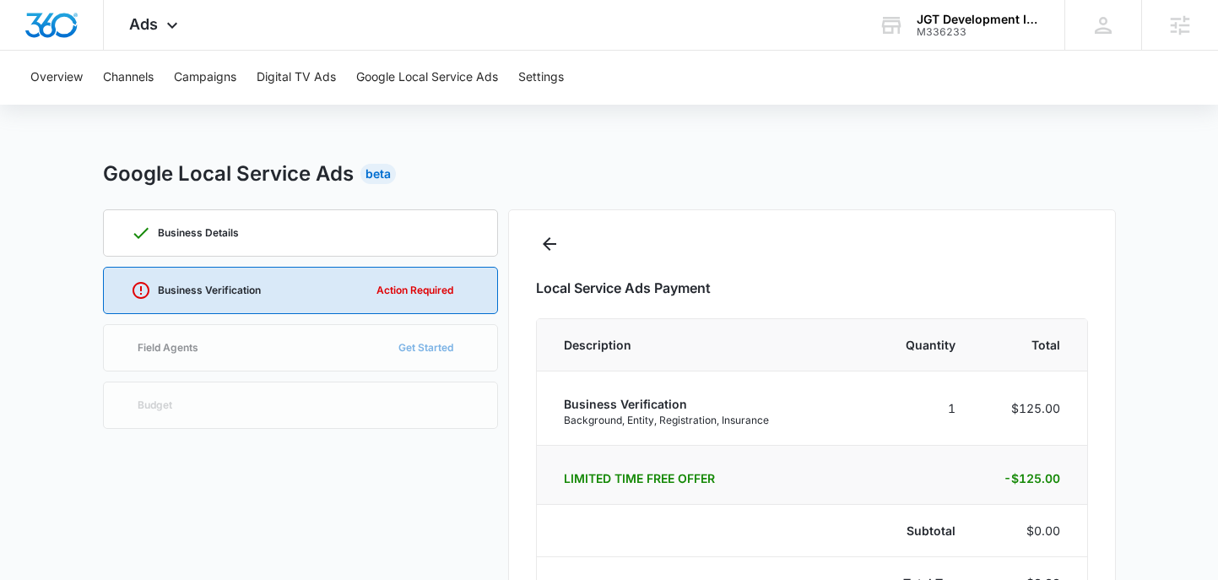
select select "pm_1RxWZdA4n8RTgNjUqKIlgzpp"
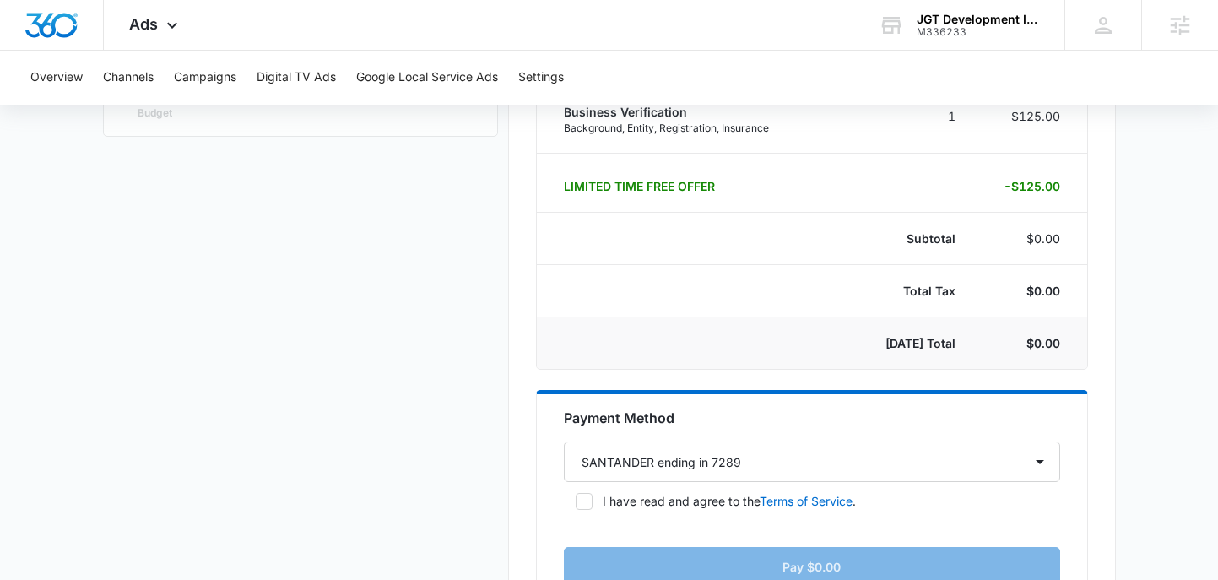
scroll to position [317, 0]
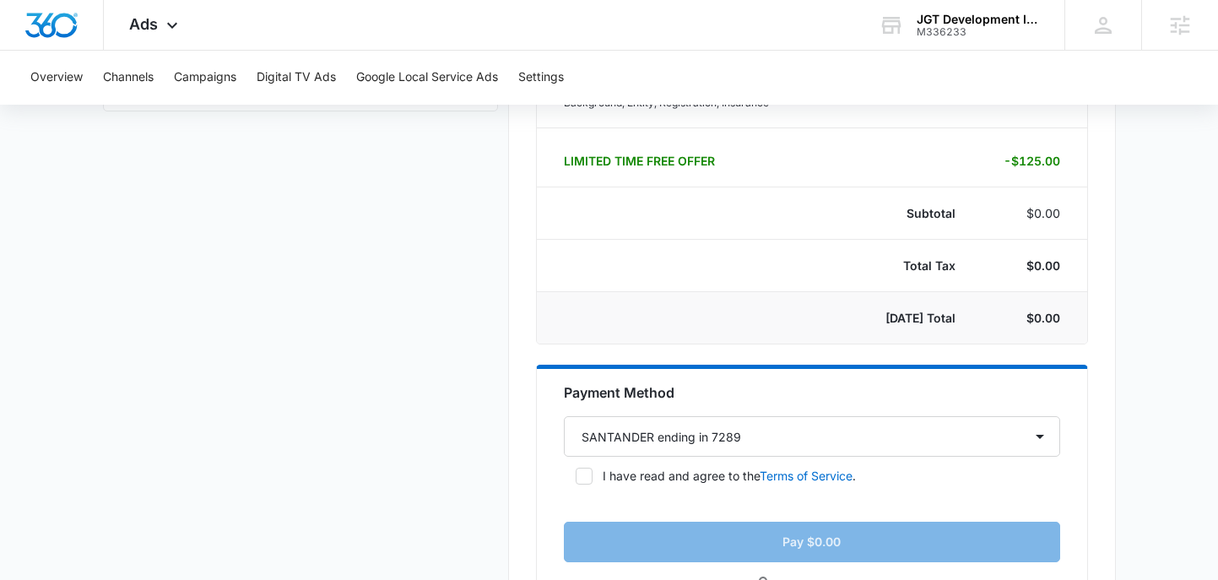
click at [578, 486] on form "Payment Method Select a payment method SANTANDER ending in 7289 New payment met…" at bounding box center [812, 472] width 496 height 180
click at [587, 469] on icon at bounding box center [584, 476] width 15 height 15
click at [576, 470] on input "I have read and agree to the Terms of Service ." at bounding box center [570, 476] width 12 height 12
checkbox input "true"
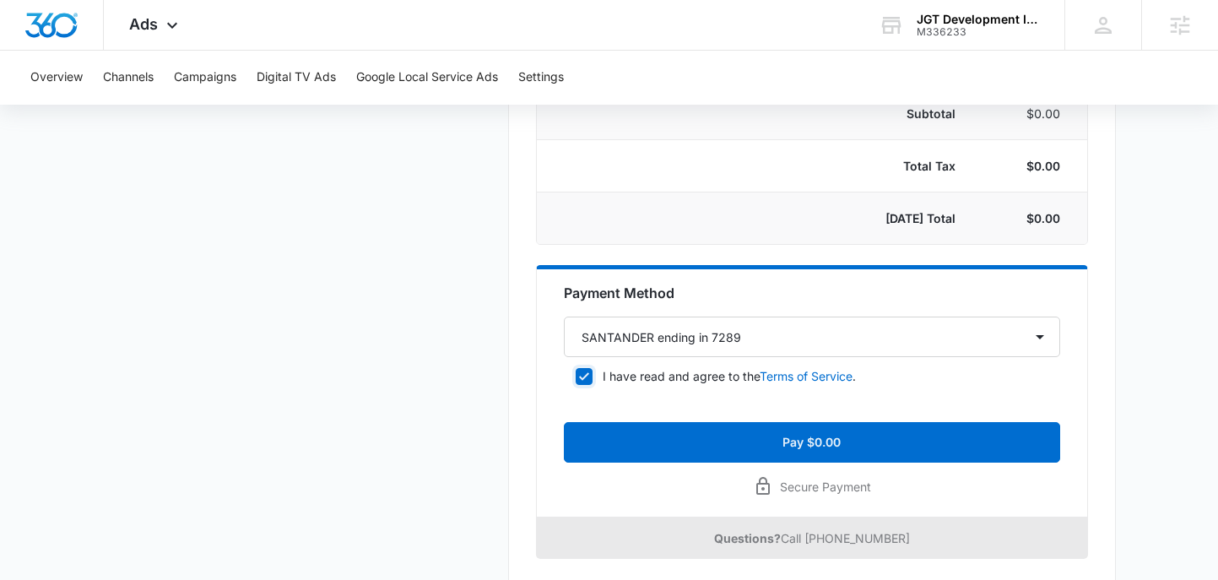
scroll to position [444, 0]
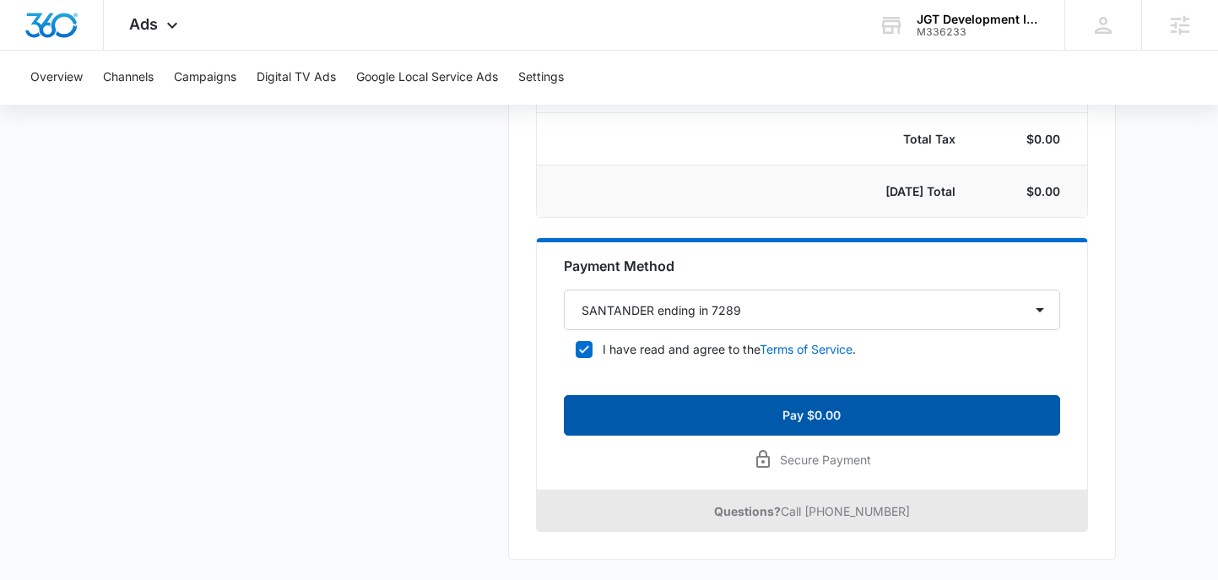
click at [996, 417] on button "Pay $0.00" at bounding box center [812, 415] width 496 height 41
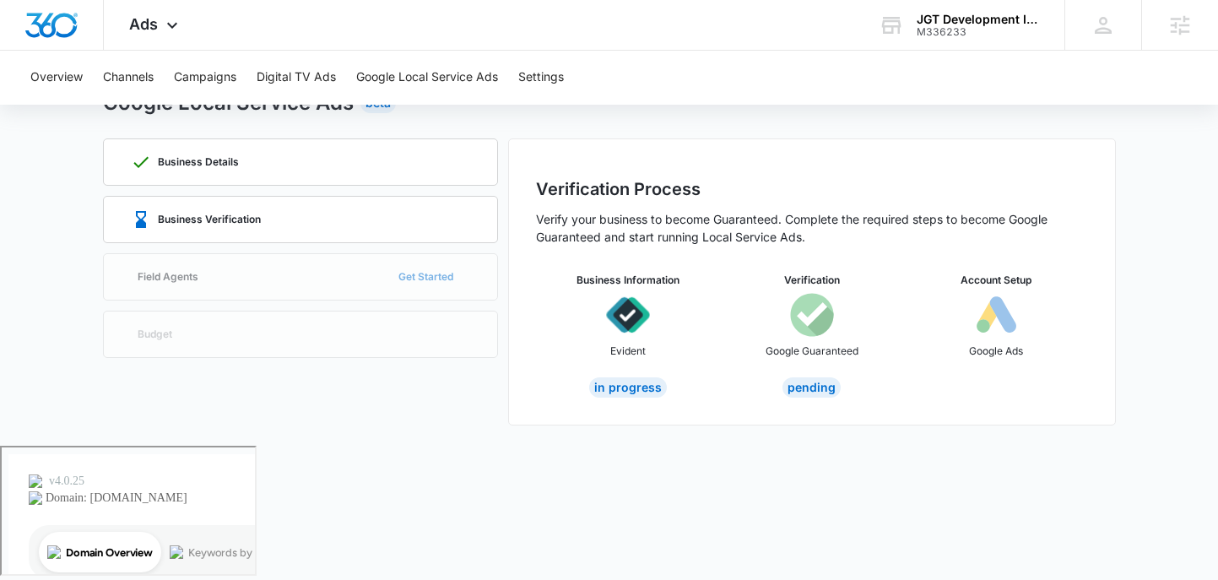
scroll to position [0, 0]
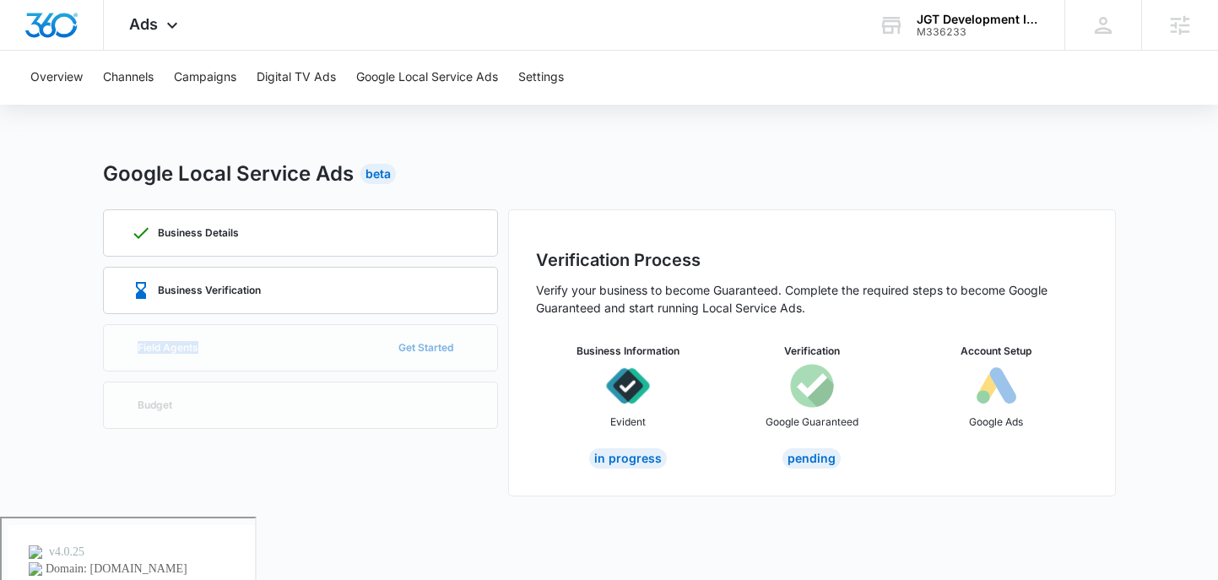
click at [241, 343] on div "Business Details Business Verification Field Agents Get Started Budget" at bounding box center [300, 352] width 395 height 287
click at [430, 350] on div "Business Details Business Verification Field Agents Get Started Budget" at bounding box center [300, 352] width 395 height 287
drag, startPoint x: 728, startPoint y: 257, endPoint x: 516, endPoint y: 254, distance: 211.9
click at [516, 257] on div "Verification Process Verify your business to become Guaranteed. Complete the re…" at bounding box center [812, 352] width 608 height 287
click at [744, 310] on p "Verify your business to become Guaranteed. Complete the required steps to becom…" at bounding box center [812, 298] width 552 height 35
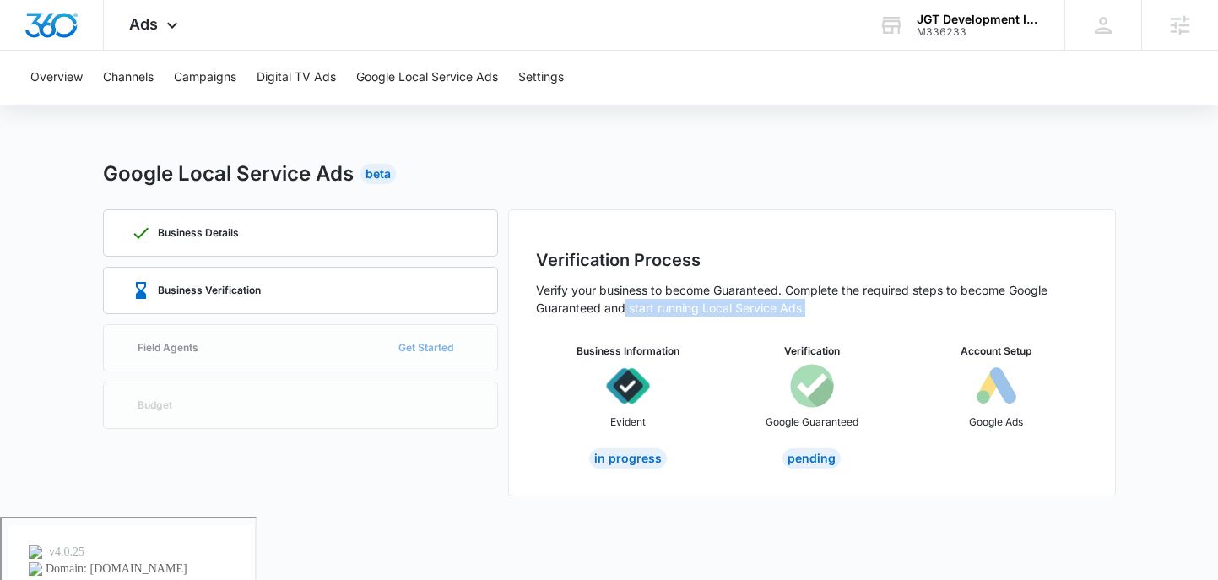
drag, startPoint x: 827, startPoint y: 316, endPoint x: 626, endPoint y: 312, distance: 201.8
click at [626, 312] on p "Verify your business to become Guaranteed. Complete the required steps to becom…" at bounding box center [812, 298] width 552 height 35
click at [196, 333] on div "Business Details Business Verification Field Agents Get Started Budget" at bounding box center [300, 352] width 395 height 287
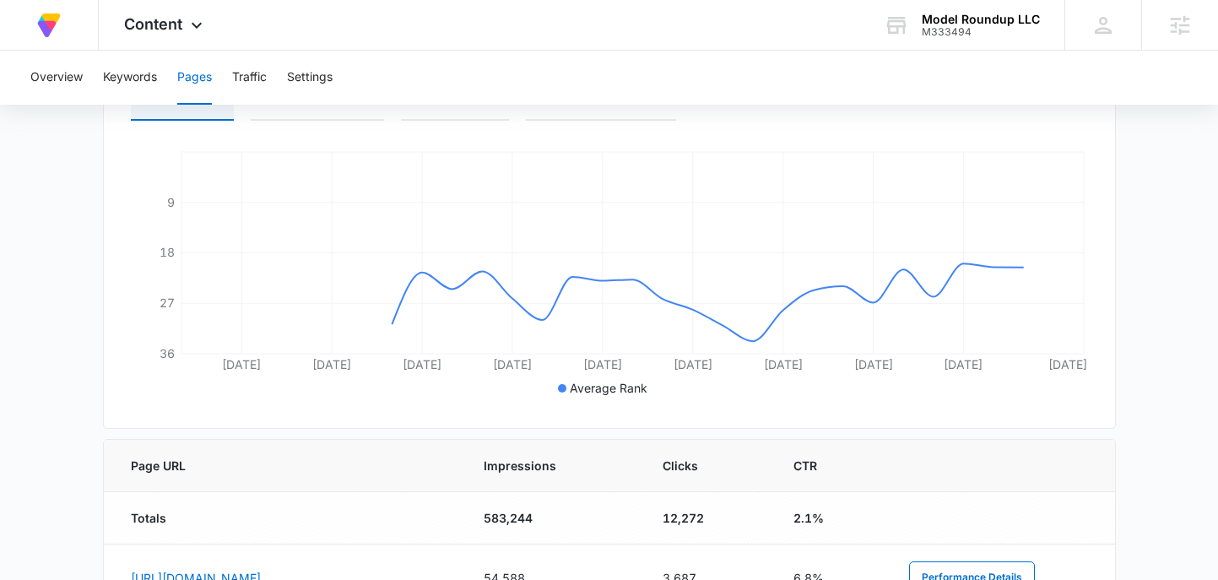
scroll to position [328, 0]
